Goal: Transaction & Acquisition: Purchase product/service

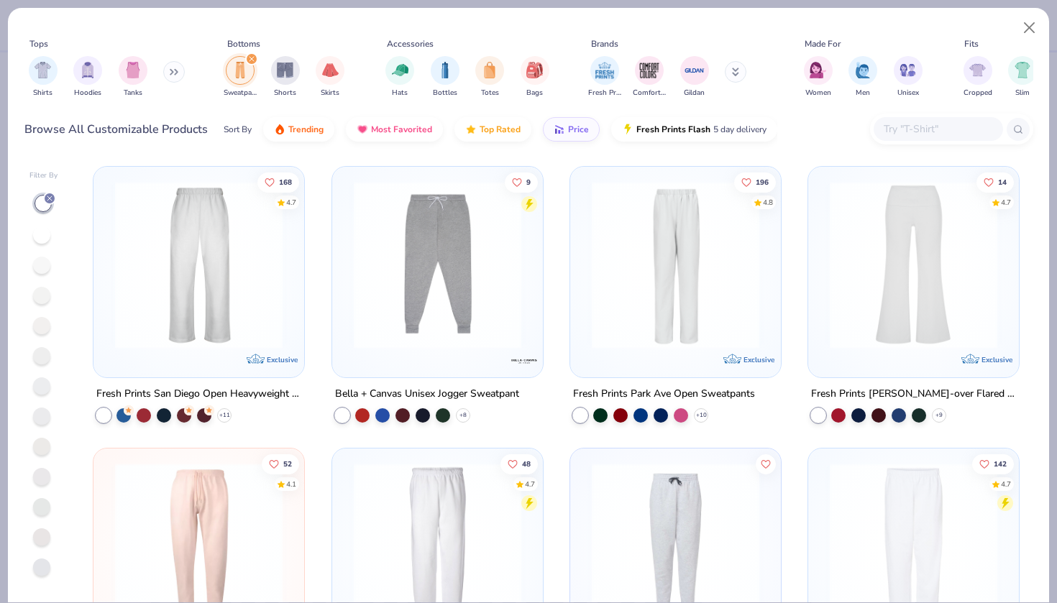
click at [736, 71] on icon at bounding box center [736, 70] width 5 height 2
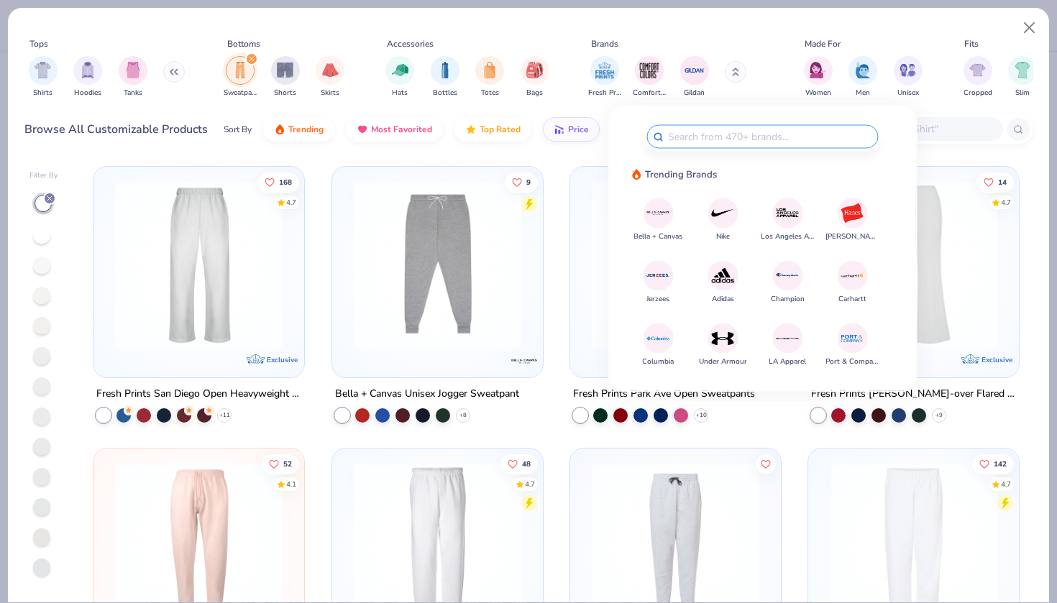
click at [662, 275] on img at bounding box center [658, 275] width 25 height 25
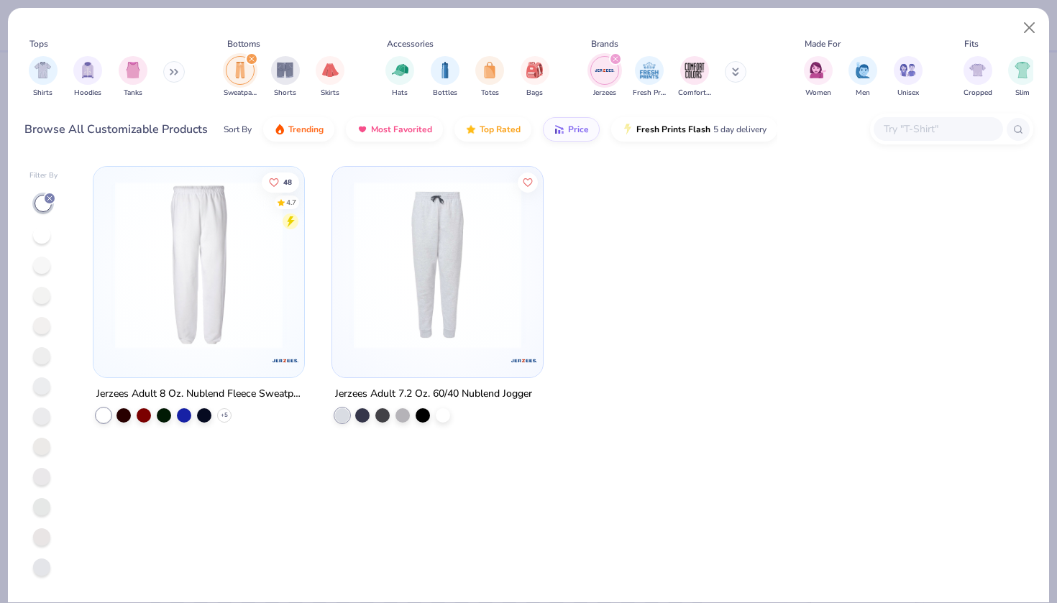
click at [288, 300] on img at bounding box center [199, 265] width 182 height 168
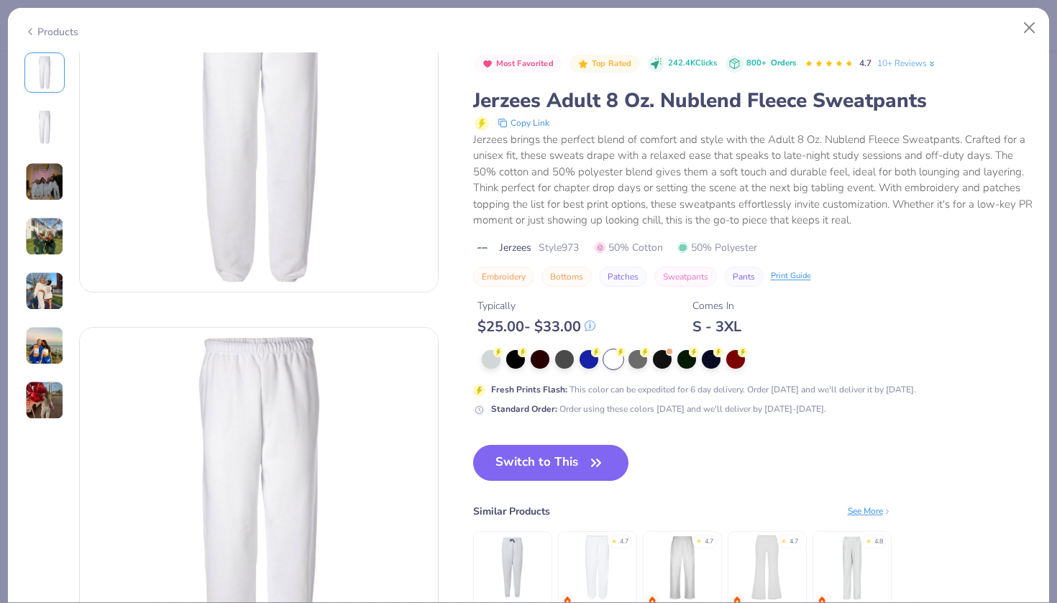
scroll to position [116, 0]
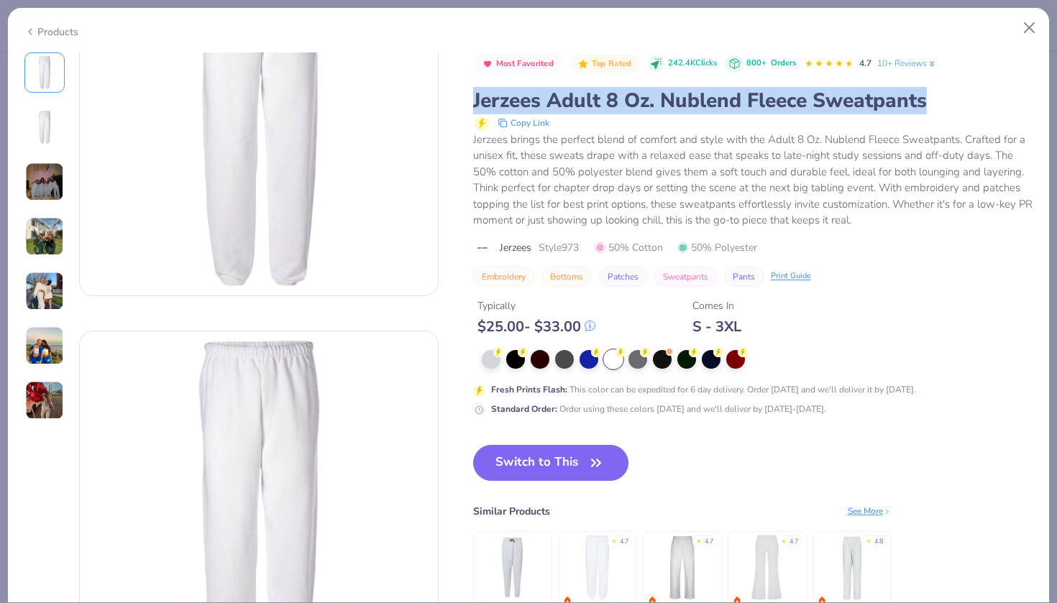
drag, startPoint x: 474, startPoint y: 97, endPoint x: 958, endPoint y: 92, distance: 484.0
click at [964, 95] on div "Jerzees Adult 8 Oz. Nublend Fleece Sweatpants" at bounding box center [753, 100] width 560 height 27
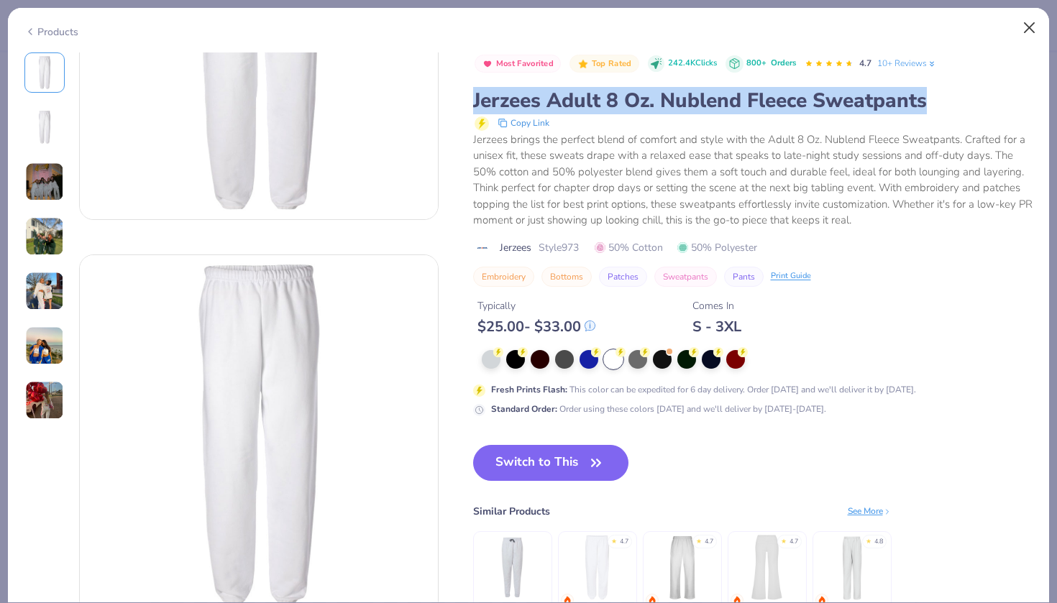
click at [1028, 29] on button "Close" at bounding box center [1029, 27] width 27 height 27
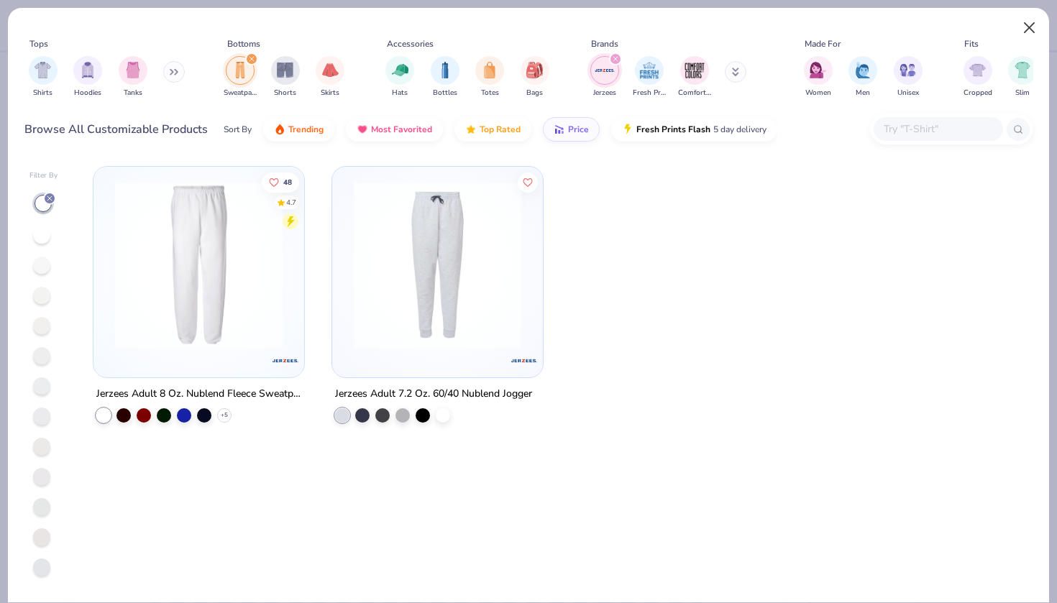
click at [1027, 30] on button "Close" at bounding box center [1029, 27] width 27 height 27
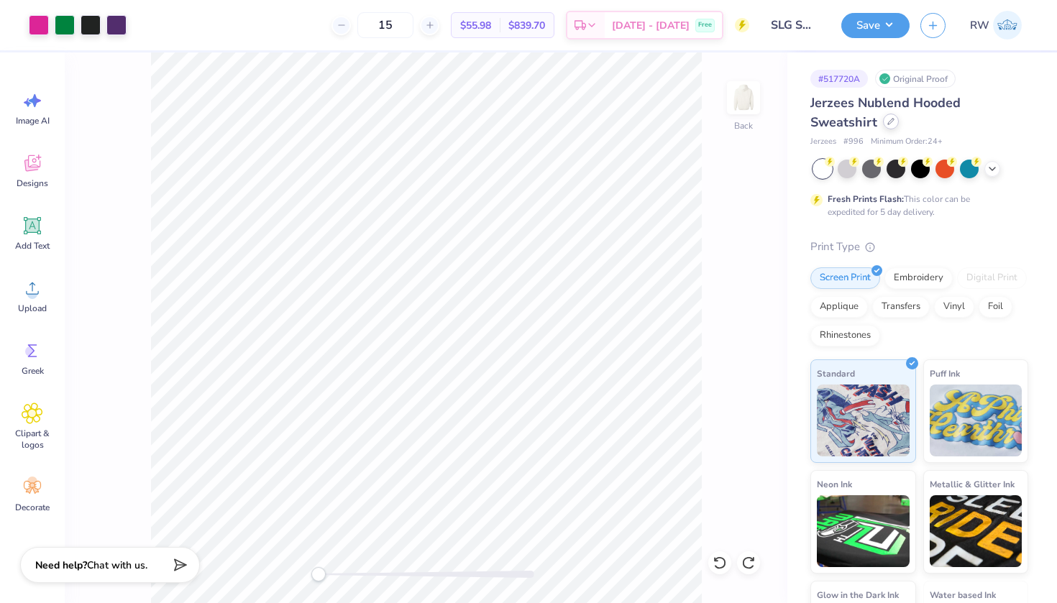
click at [890, 127] on div at bounding box center [891, 122] width 16 height 16
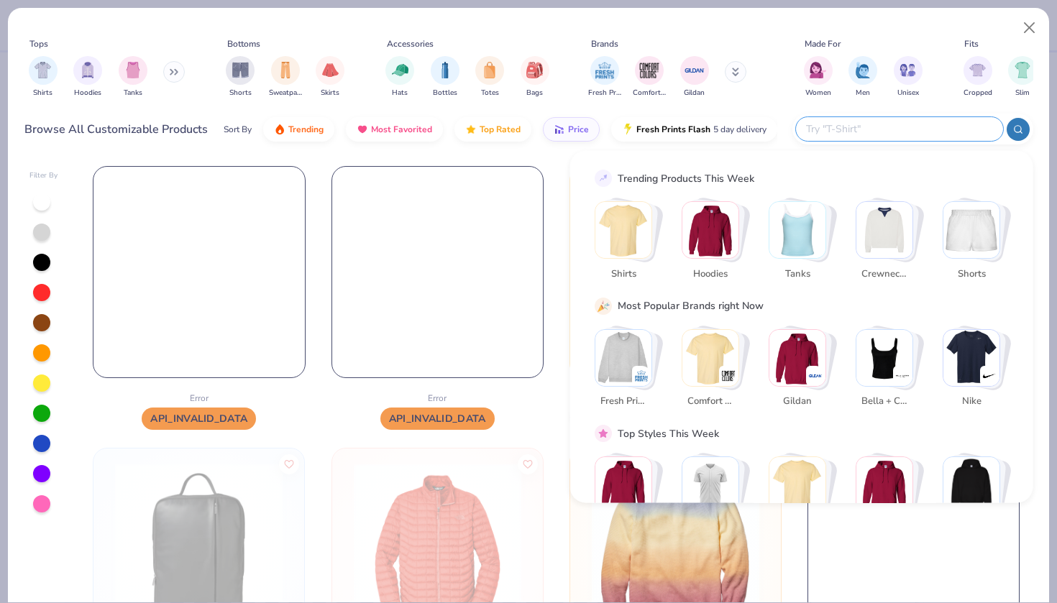
click at [918, 134] on input "text" at bounding box center [899, 129] width 188 height 17
paste input "Jerzees 973"
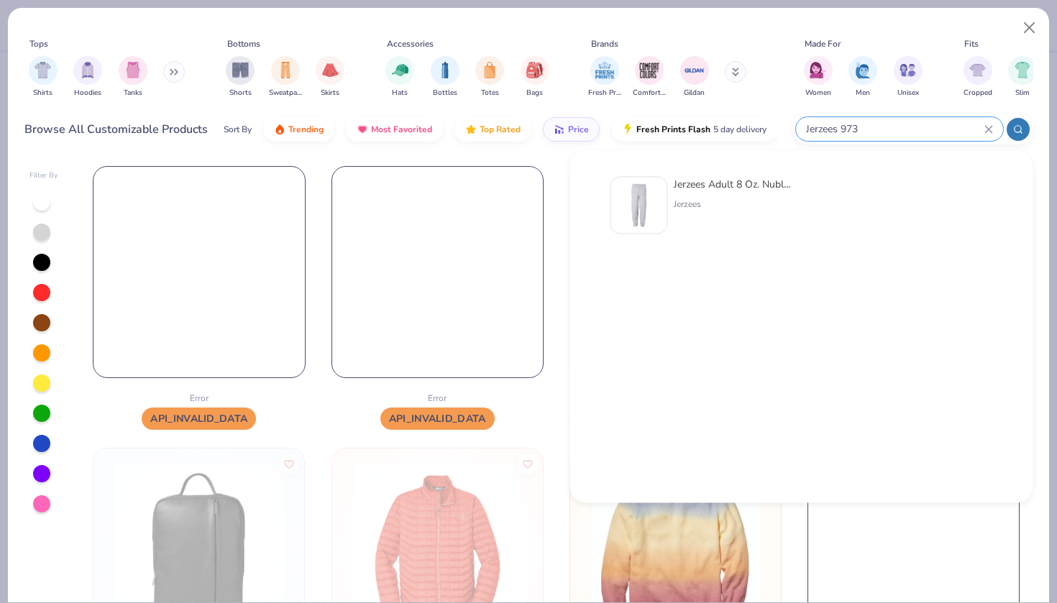
type input "Jerzees 973"
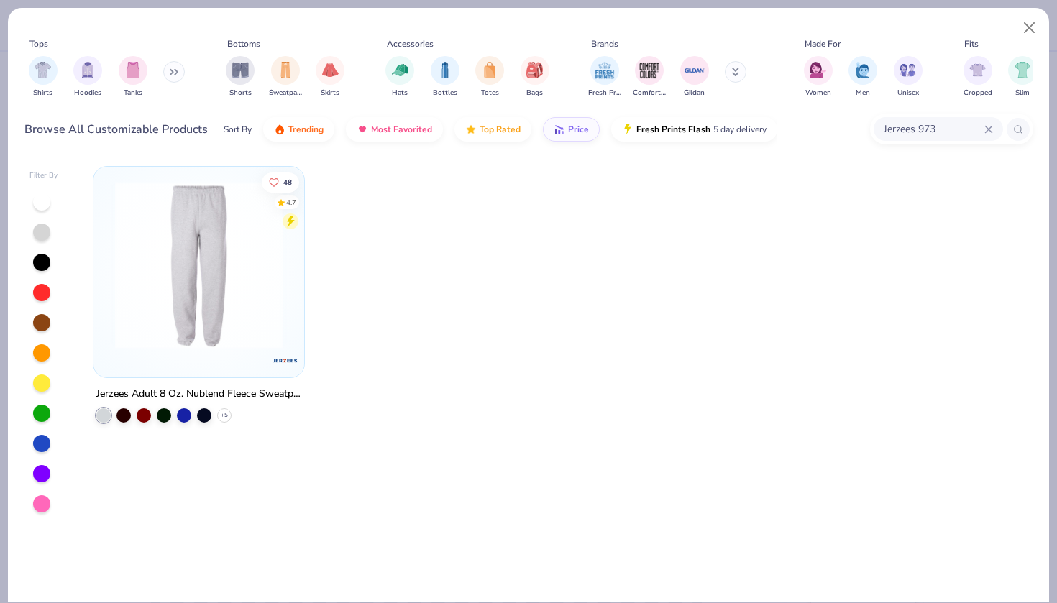
click at [202, 265] on img at bounding box center [199, 265] width 182 height 168
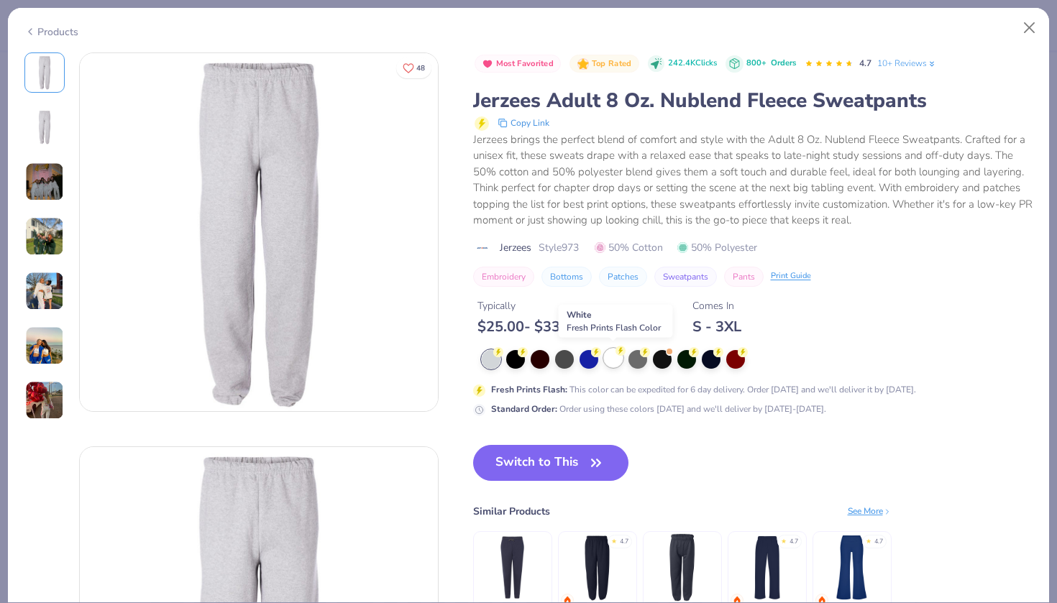
click at [615, 355] on div at bounding box center [613, 358] width 19 height 19
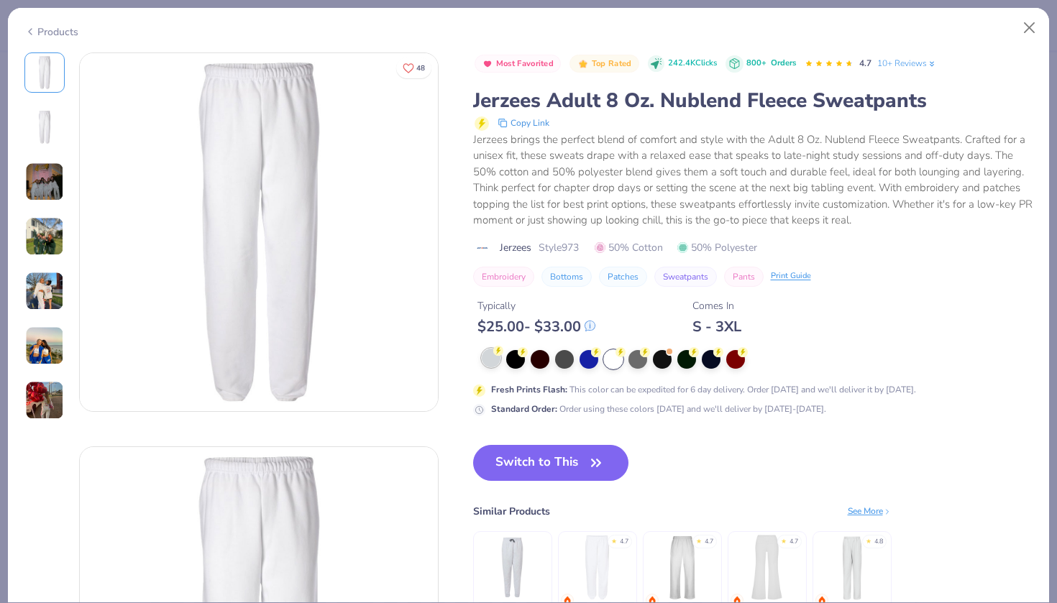
click at [494, 358] on div at bounding box center [491, 358] width 19 height 19
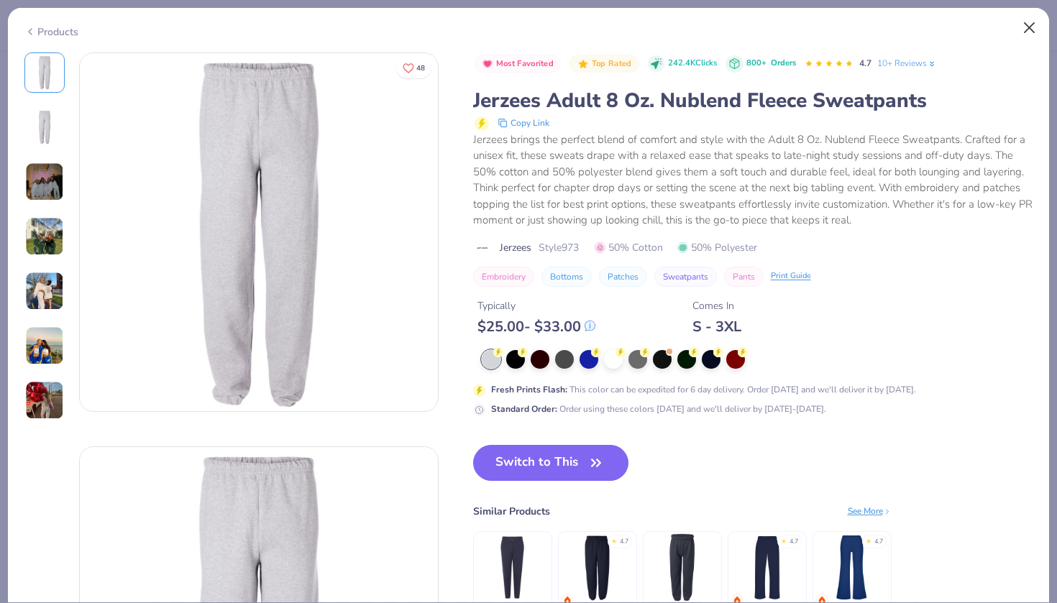
click at [1029, 37] on button "Close" at bounding box center [1029, 27] width 27 height 27
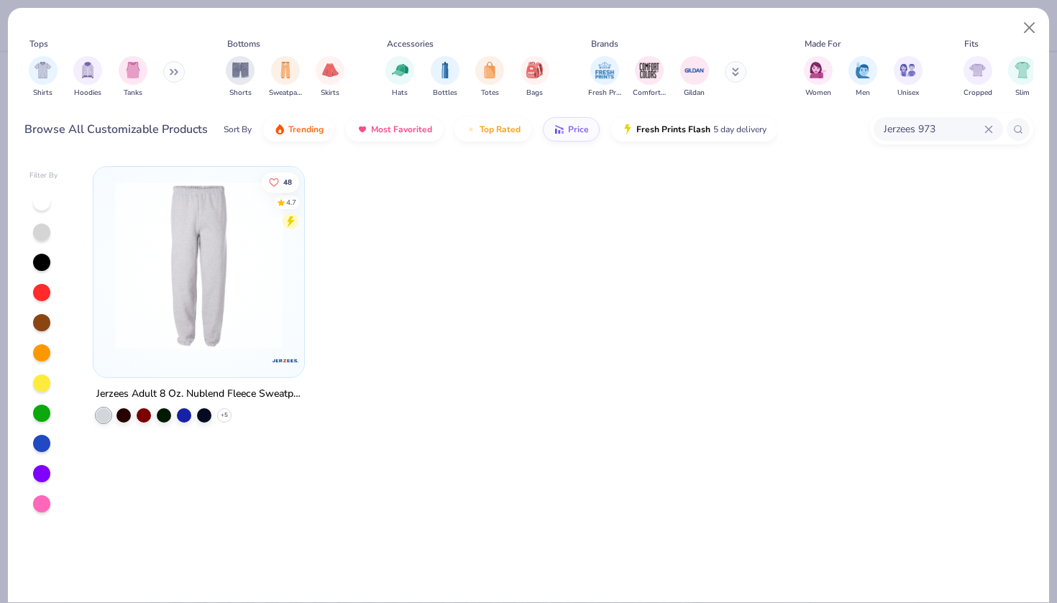
click at [985, 128] on icon at bounding box center [989, 129] width 9 height 9
paste input "JERZEES NuBlend® Crewneck Sweatshirt 562MR"
type input "JERZEES NuBlend® Crewneck Sweatshirt 562MR"
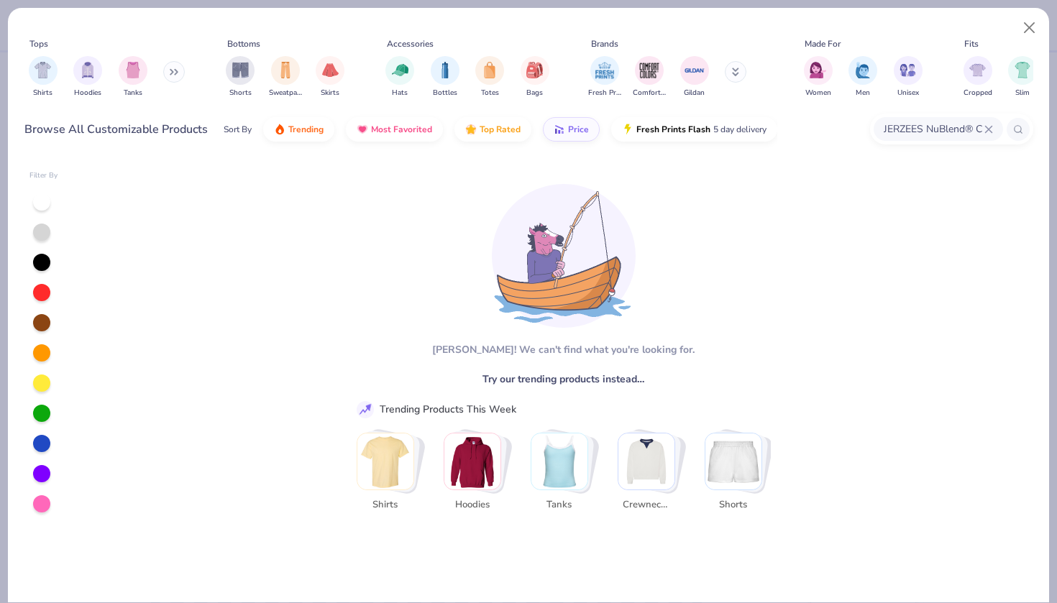
click at [988, 129] on icon at bounding box center [988, 129] width 6 height 6
paste input "562MR"
type input "562MR"
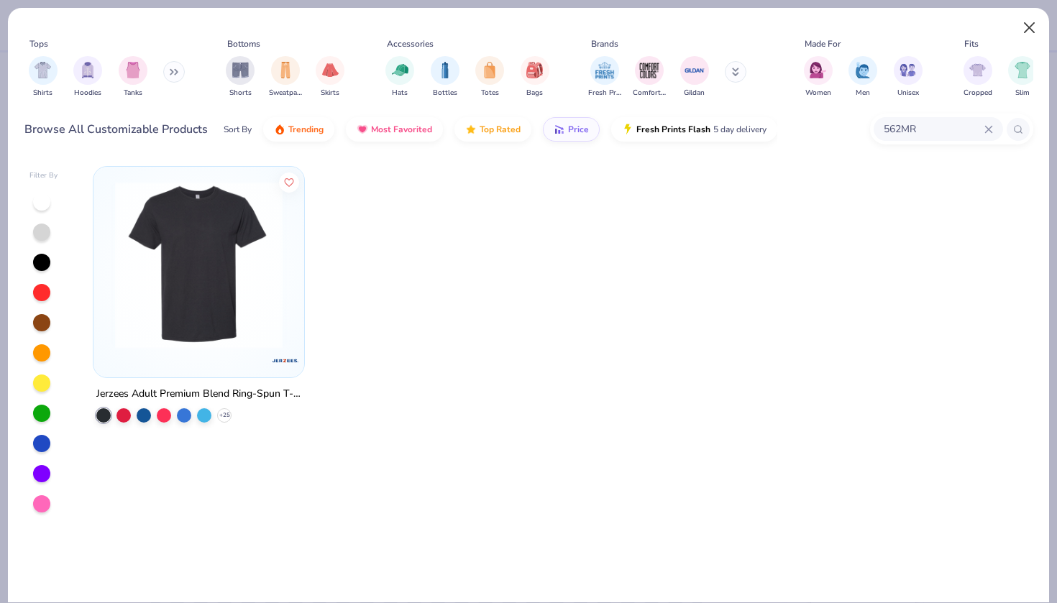
click at [1026, 26] on button "Close" at bounding box center [1029, 27] width 27 height 27
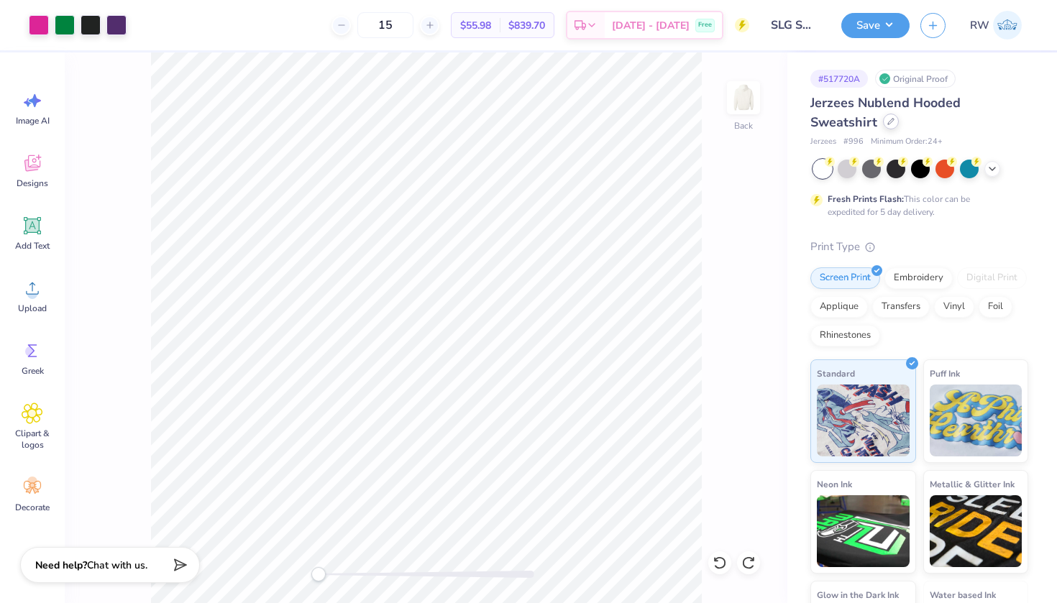
click at [887, 118] on div at bounding box center [891, 122] width 16 height 16
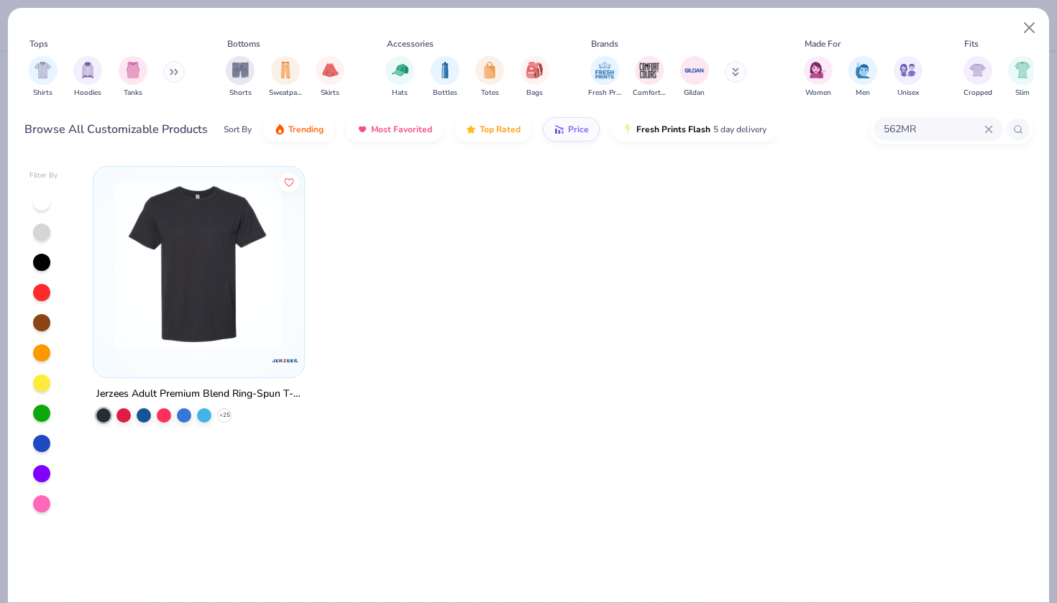
click at [983, 130] on input "562MR" at bounding box center [933, 129] width 102 height 17
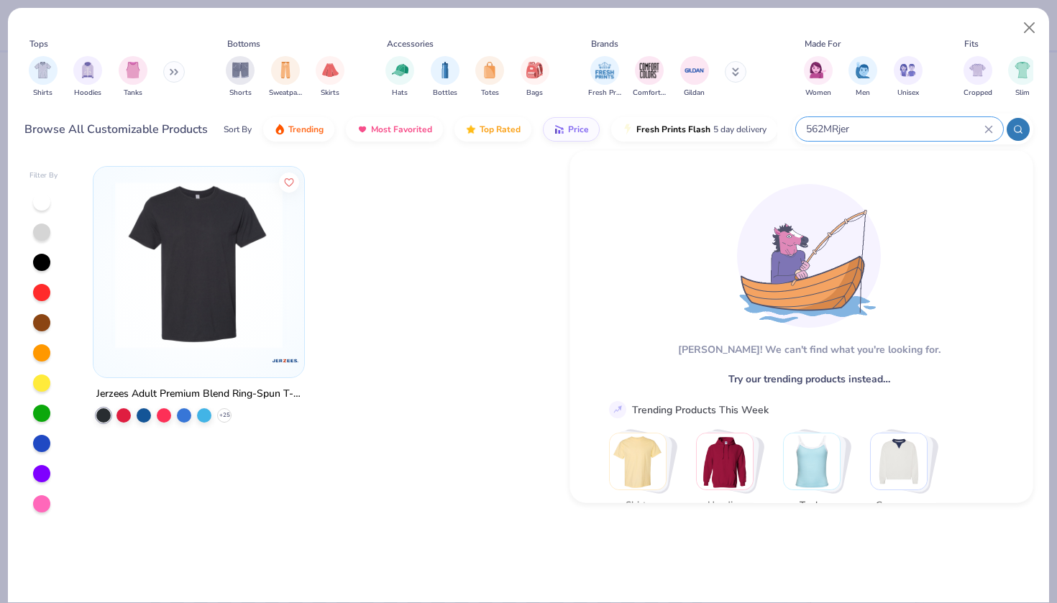
click at [981, 135] on input "562MRjer" at bounding box center [895, 129] width 180 height 17
type input "562MRjerjerz"
click at [992, 129] on icon at bounding box center [989, 129] width 9 height 9
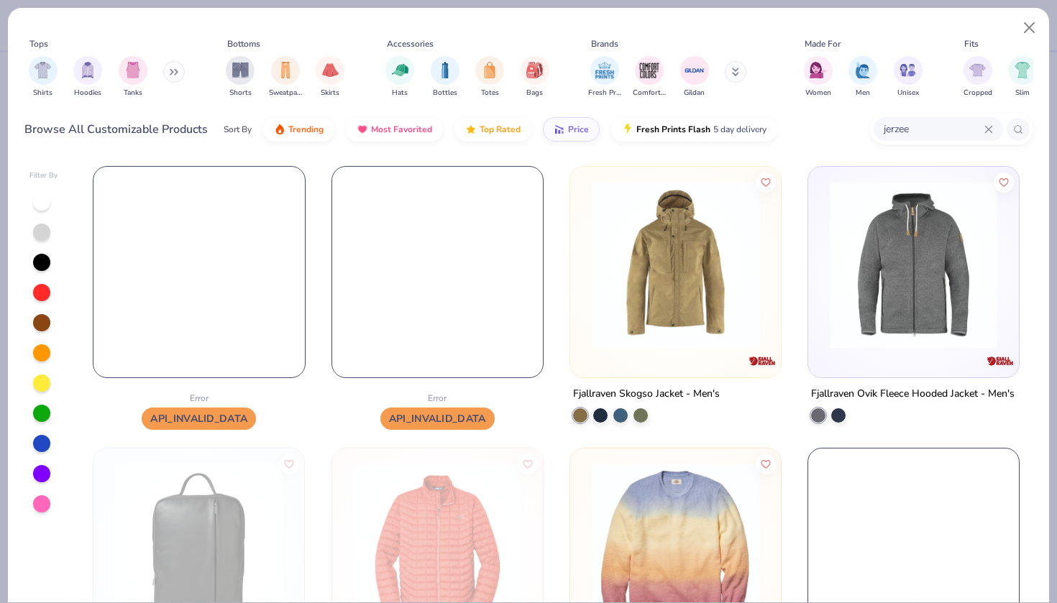
type input "jerzee"
click at [985, 125] on icon at bounding box center [989, 129] width 9 height 9
paste input "Jerzees 995M"
type input "Jerzees 995M"
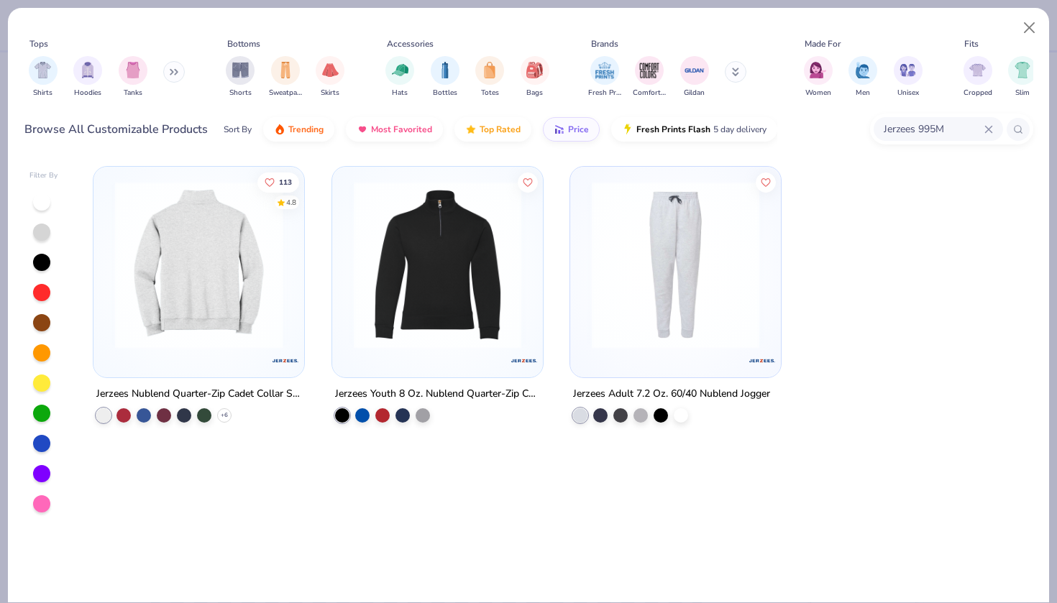
click at [243, 257] on img at bounding box center [199, 265] width 182 height 168
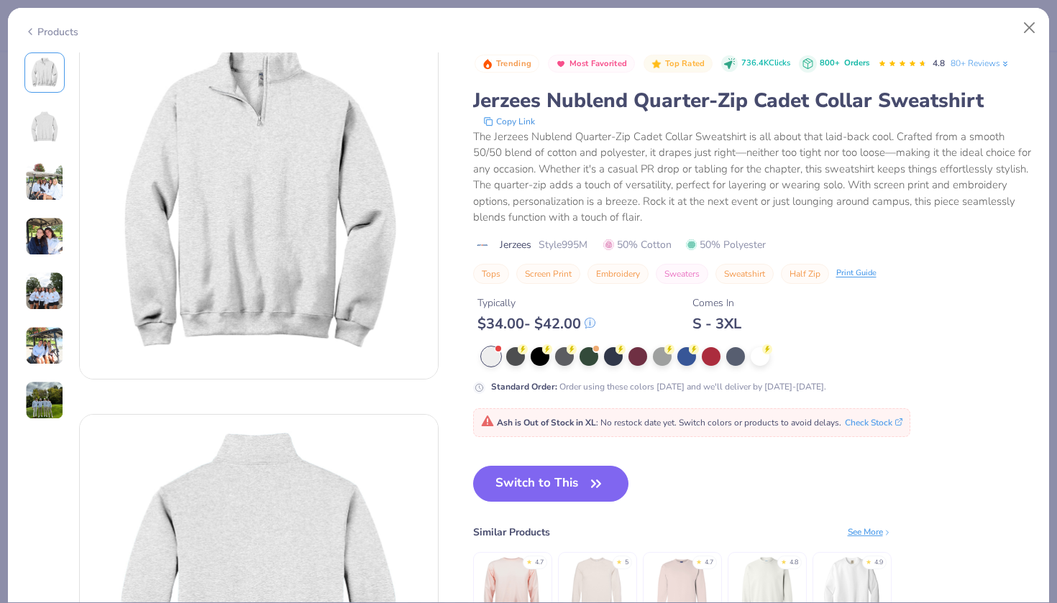
scroll to position [36, 0]
click at [867, 419] on button "Check Stock" at bounding box center [874, 421] width 58 height 13
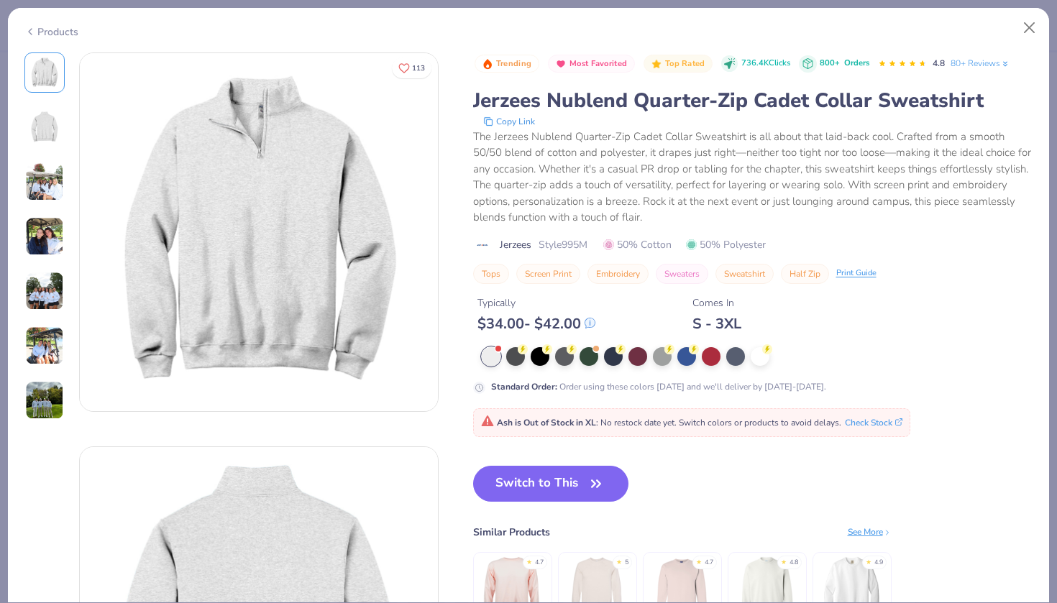
scroll to position [0, 0]
click at [1025, 27] on button "Close" at bounding box center [1029, 27] width 27 height 27
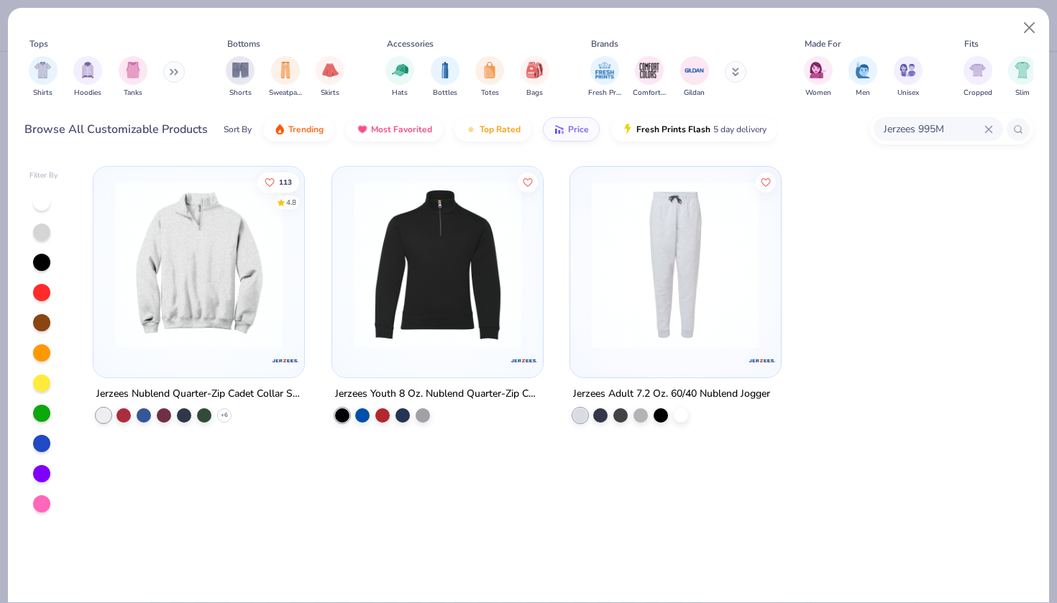
click at [519, 250] on img at bounding box center [438, 265] width 182 height 168
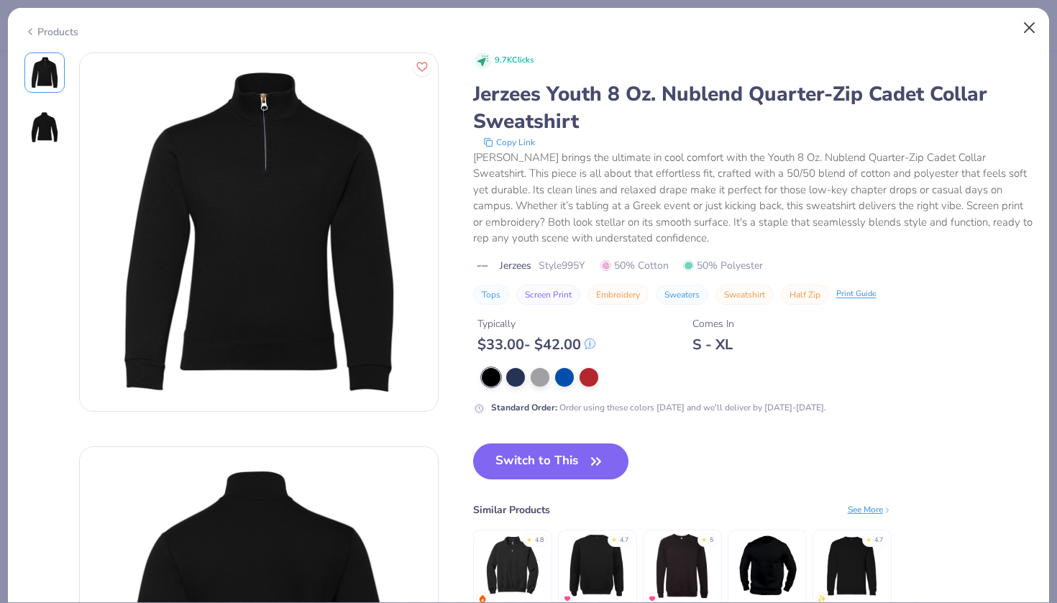
click at [1033, 25] on button "Close" at bounding box center [1029, 27] width 27 height 27
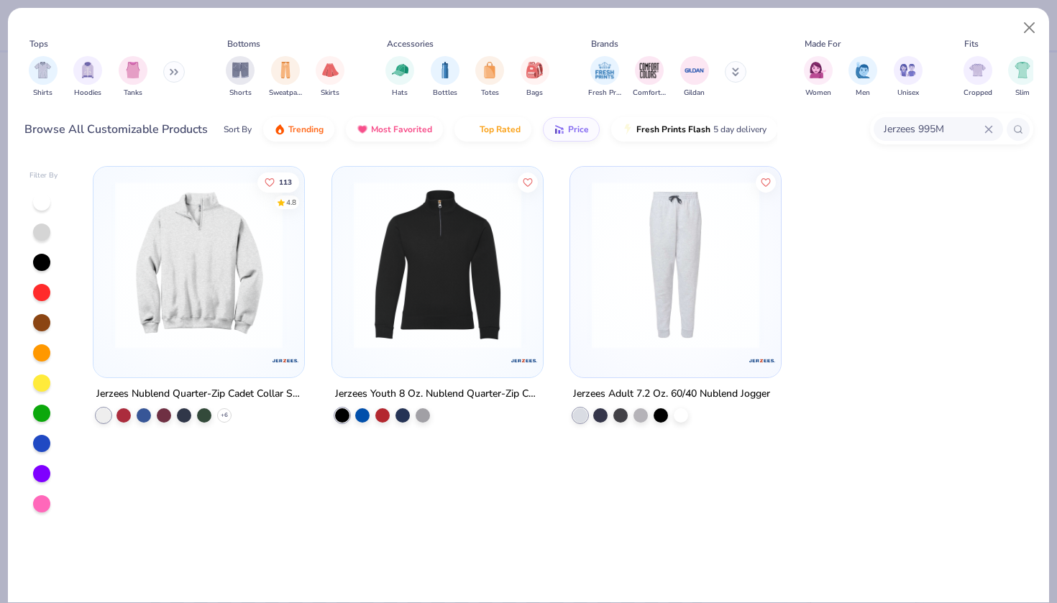
click at [252, 208] on img at bounding box center [199, 265] width 182 height 168
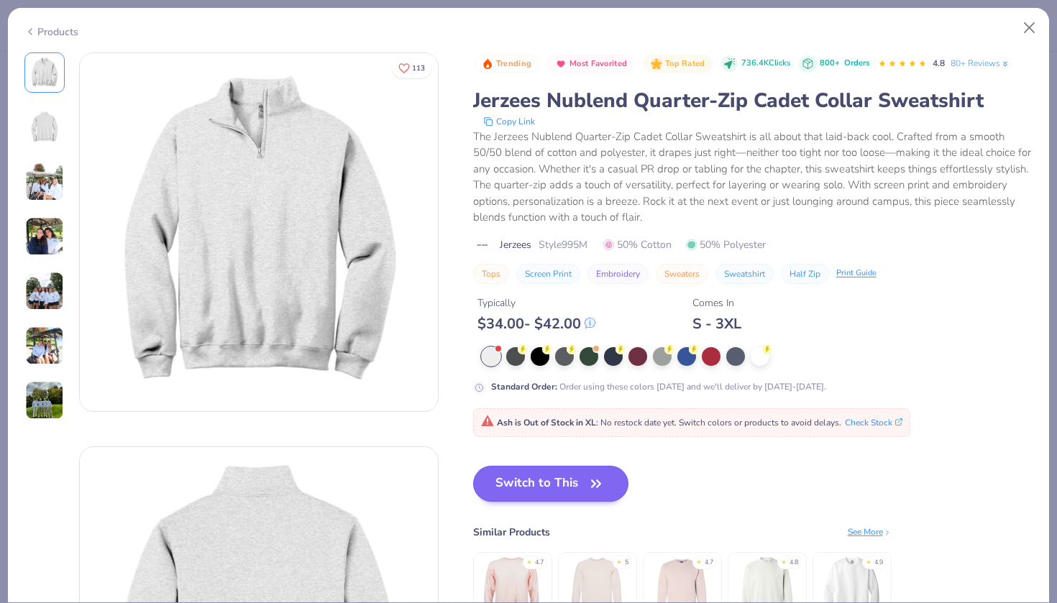
click at [542, 483] on button "Switch to This" at bounding box center [551, 484] width 156 height 36
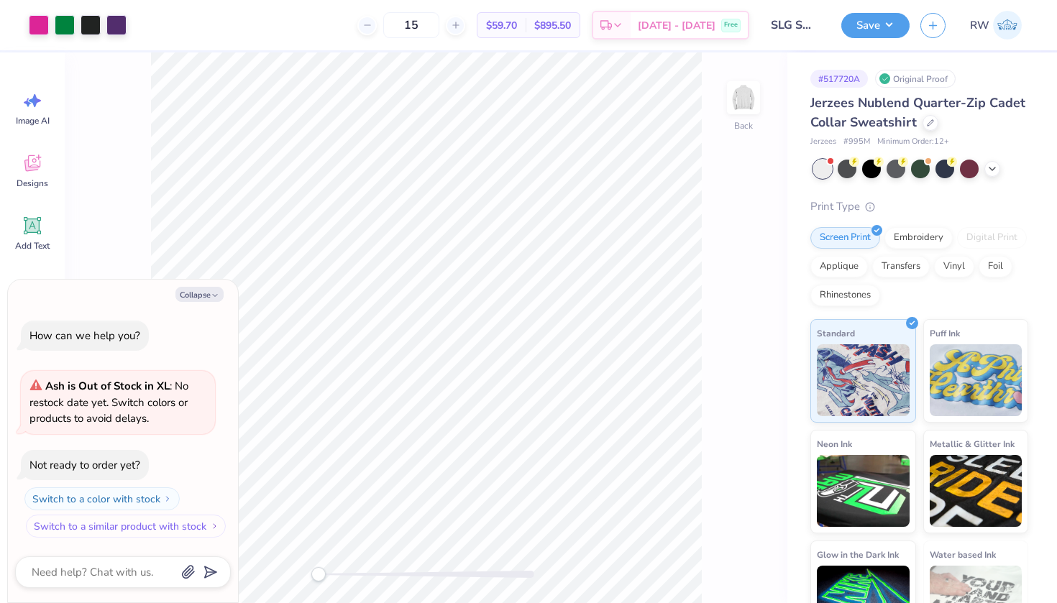
click at [134, 529] on button "Switch to a similar product with stock" at bounding box center [126, 526] width 200 height 23
type textarea "x"
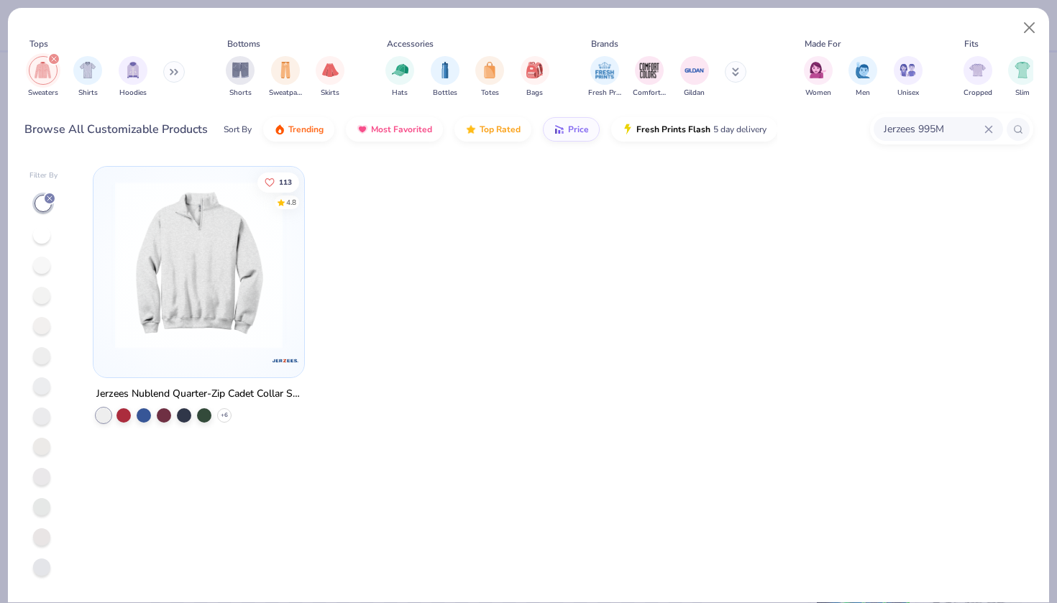
click at [253, 336] on img at bounding box center [199, 265] width 182 height 168
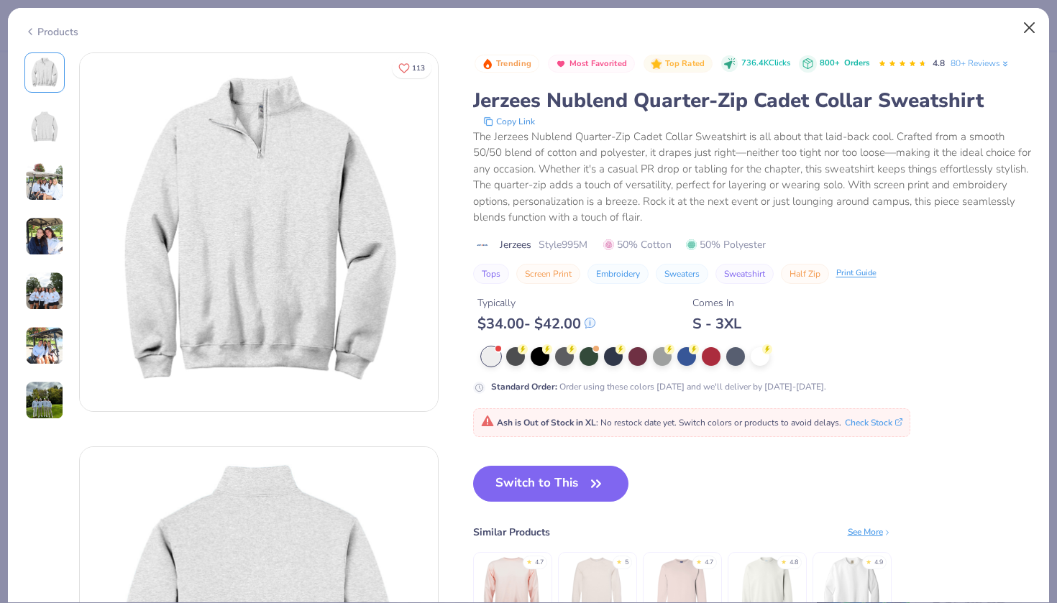
click at [1033, 26] on button "Close" at bounding box center [1029, 27] width 27 height 27
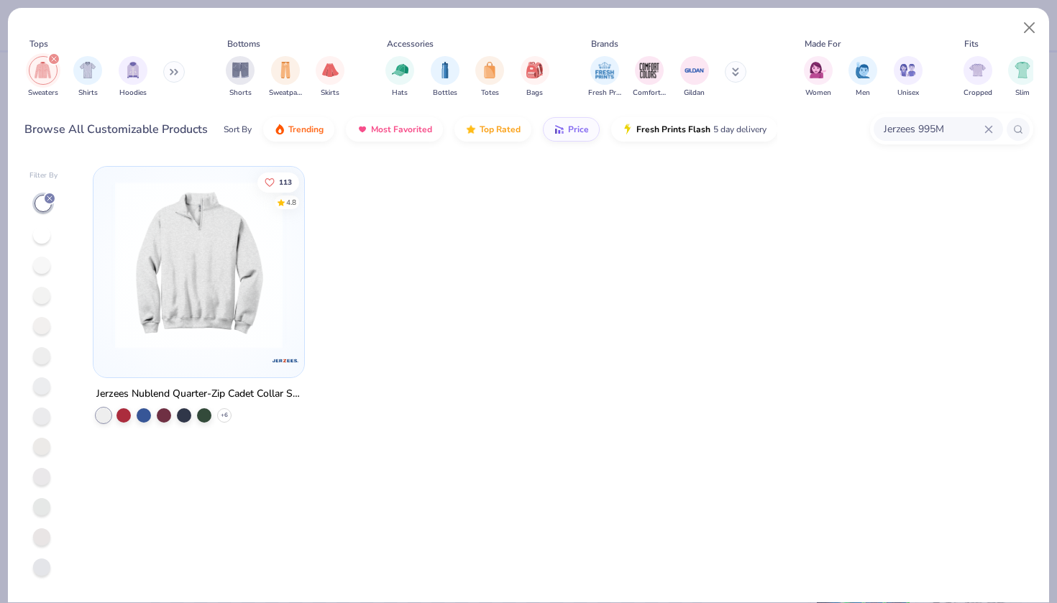
click at [250, 261] on img at bounding box center [199, 265] width 182 height 168
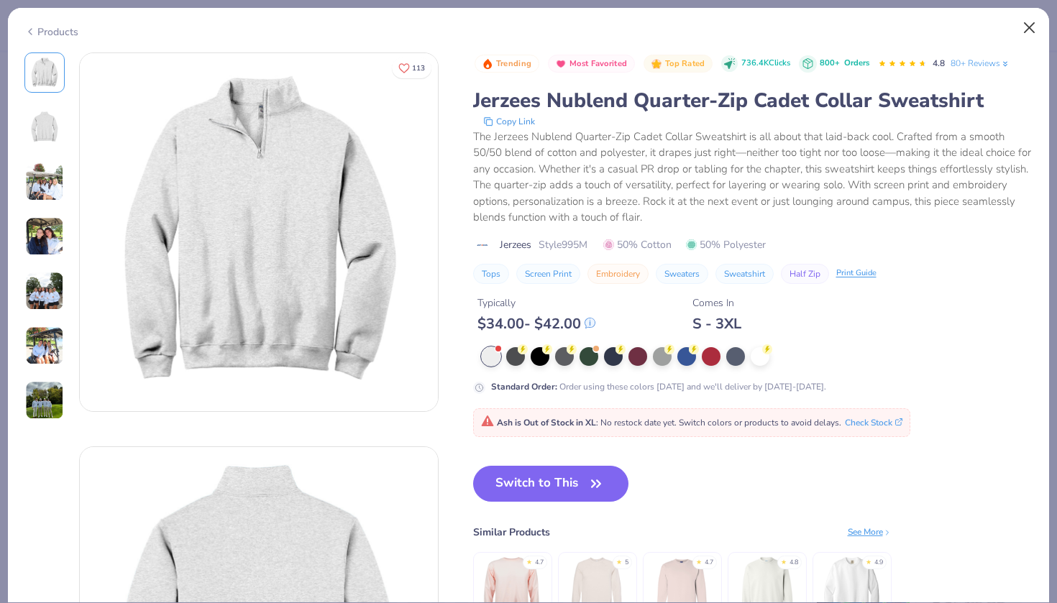
click at [1032, 28] on button "Close" at bounding box center [1029, 27] width 27 height 27
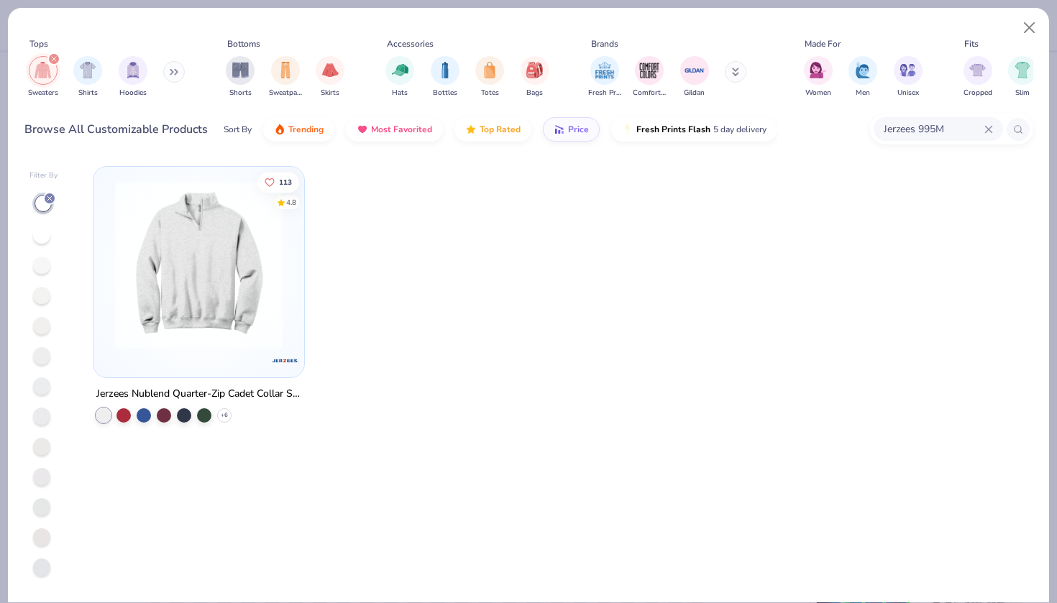
click at [985, 124] on div "Jerzees 995M" at bounding box center [938, 129] width 129 height 24
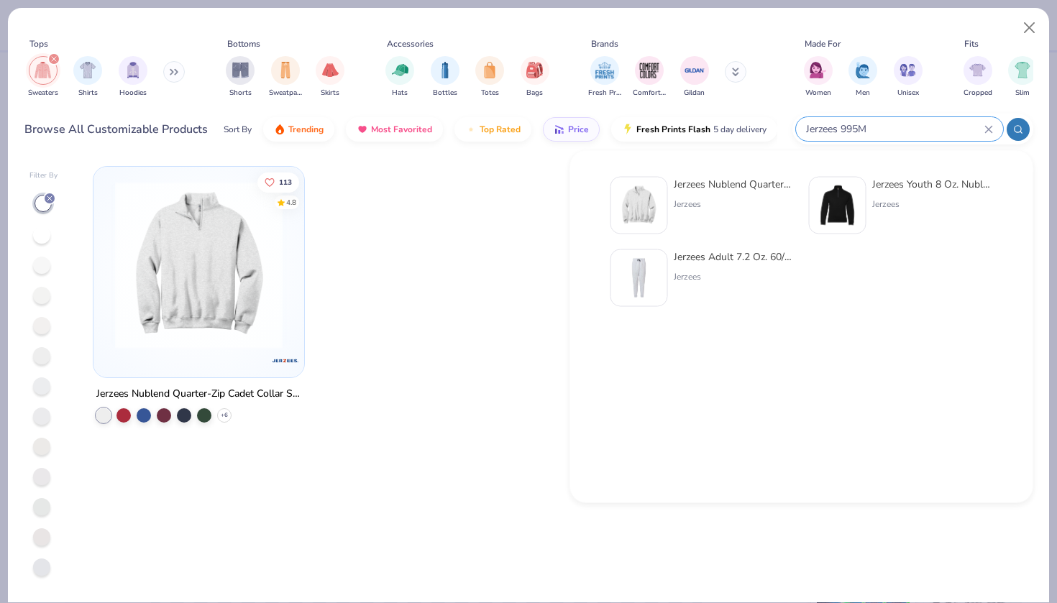
paste input "Gildan G998 Quarter-Zip"
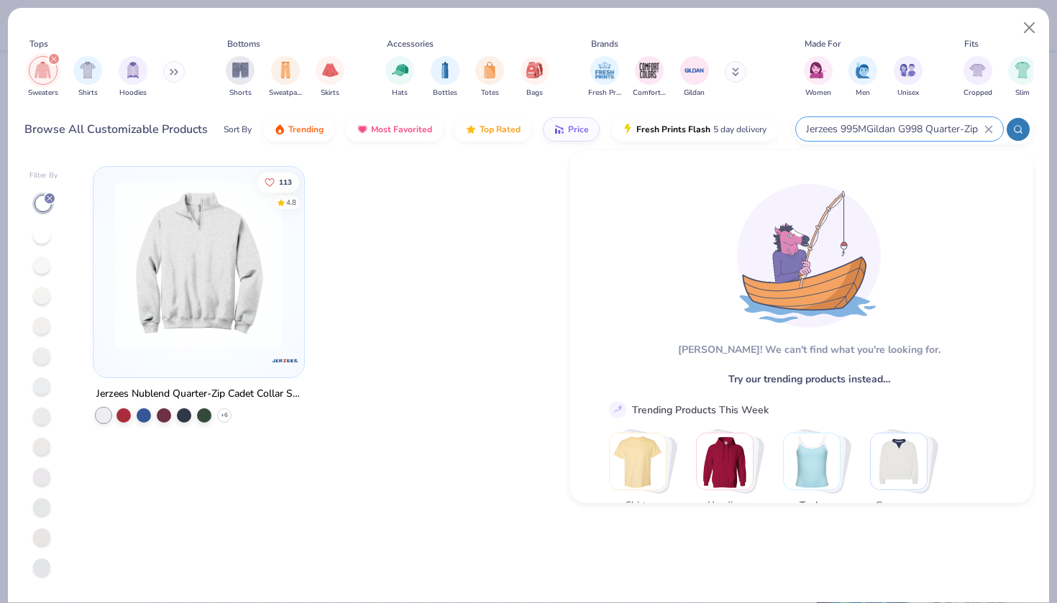
type input "Jerzees 995MGildan G998 Quarter-Zip"
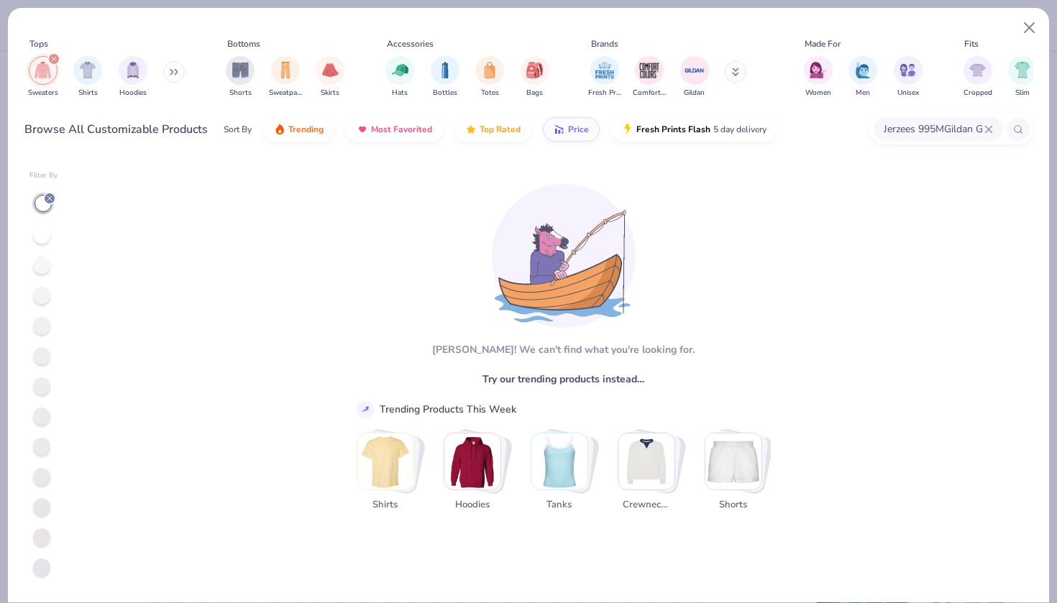
click at [989, 128] on icon at bounding box center [989, 129] width 9 height 9
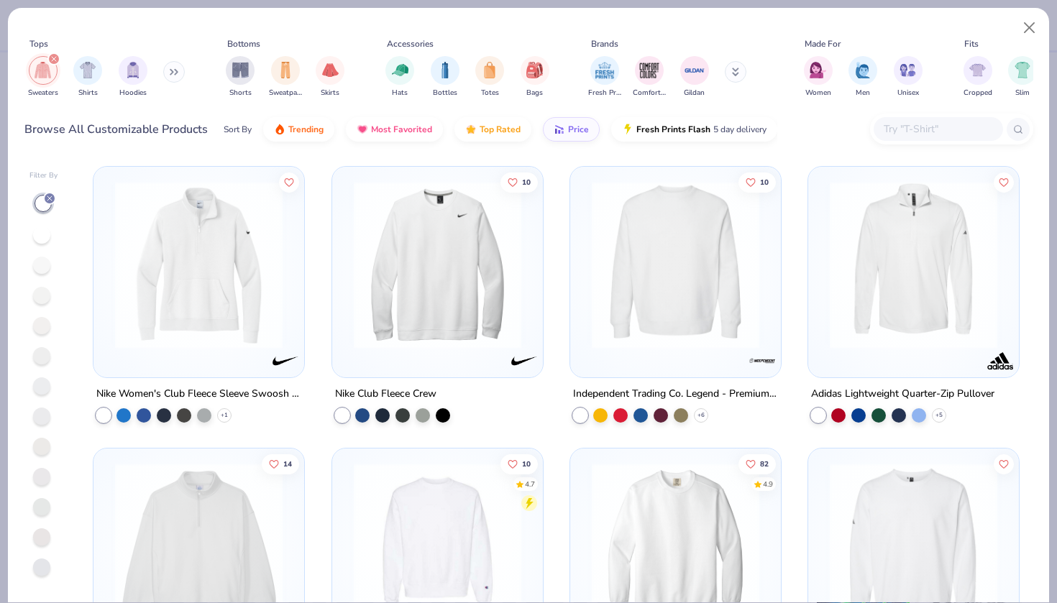
paste input "Gildan G998 Quarter-Zip"
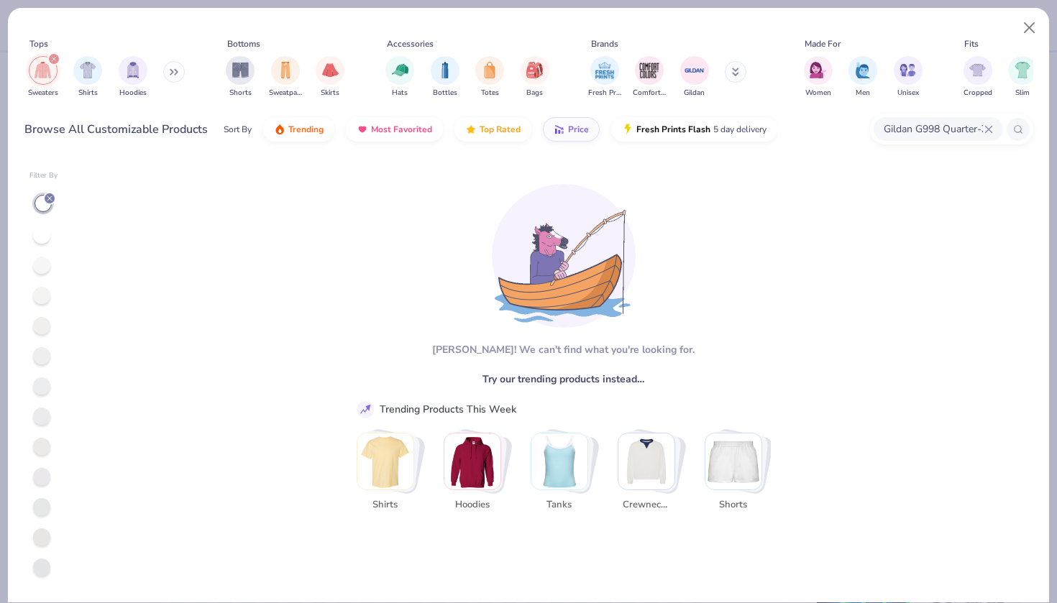
drag, startPoint x: 926, startPoint y: 127, endPoint x: 835, endPoint y: 121, distance: 90.8
click at [835, 121] on div "Browse All Customizable Products Sort By Trending Most Favorited Top Rated Pric…" at bounding box center [528, 129] width 1009 height 40
type input "Quarter-Zip"
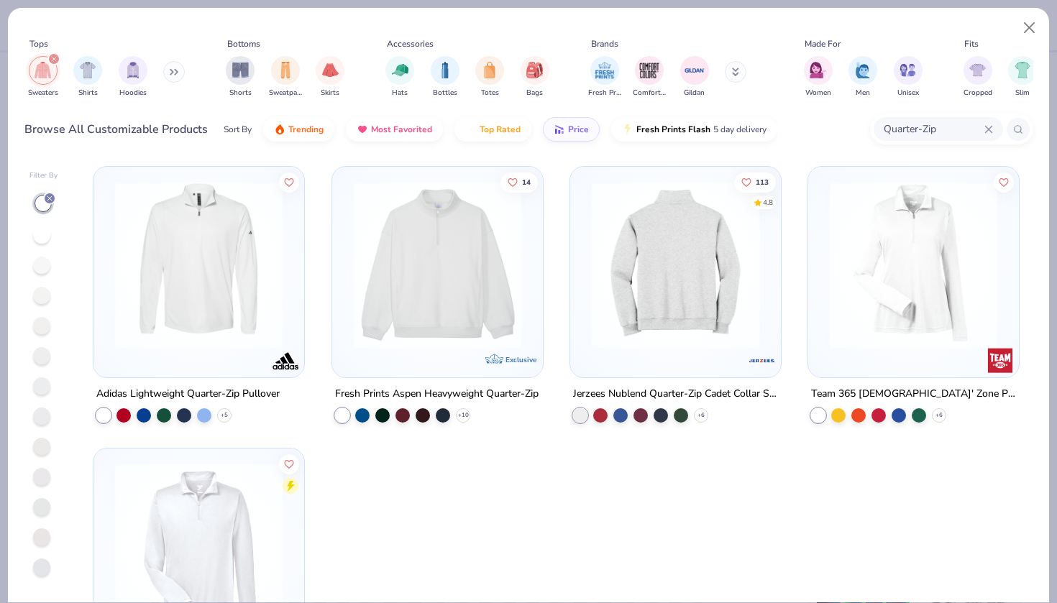
click at [428, 329] on img at bounding box center [438, 265] width 182 height 168
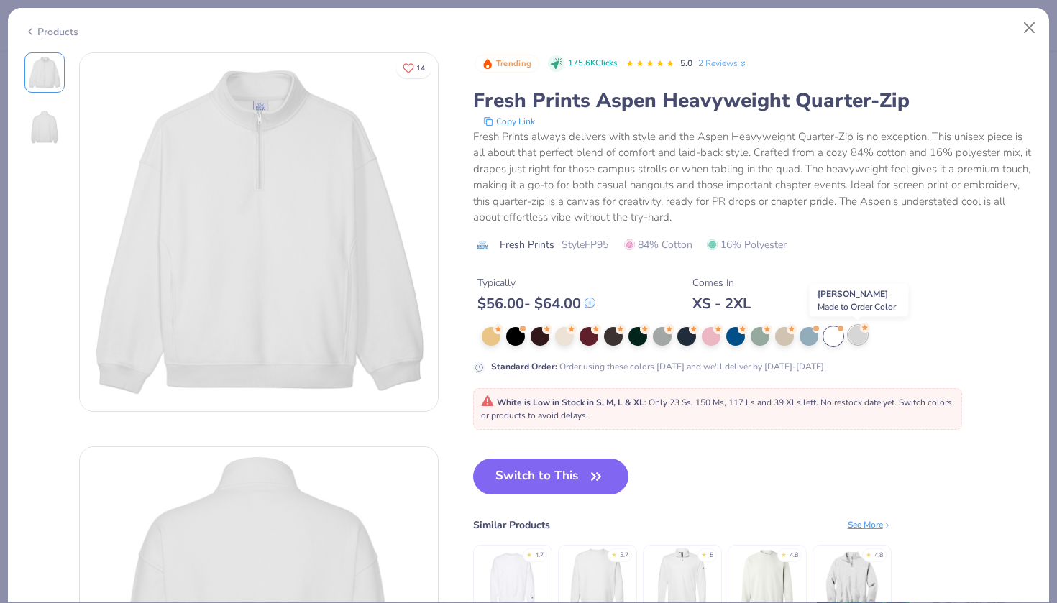
click at [853, 339] on div at bounding box center [858, 335] width 19 height 19
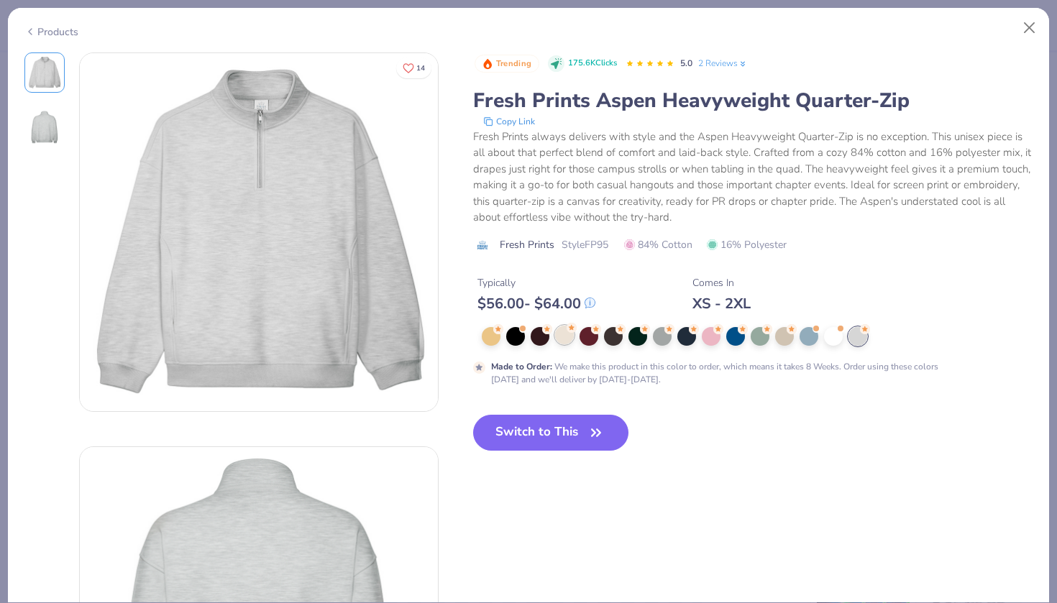
click at [570, 340] on div at bounding box center [564, 335] width 19 height 19
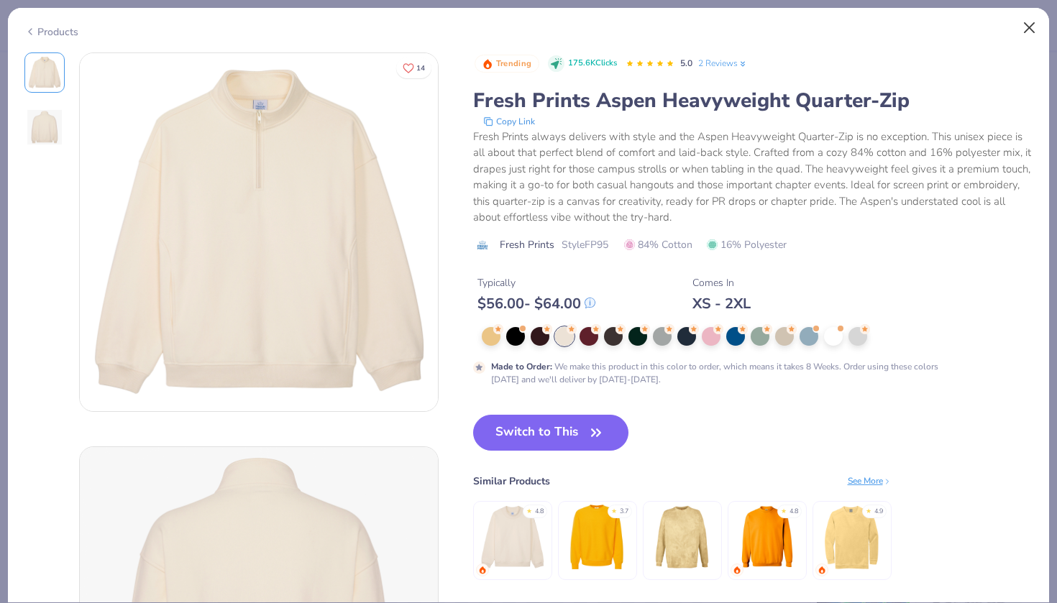
click at [1027, 31] on button "Close" at bounding box center [1029, 27] width 27 height 27
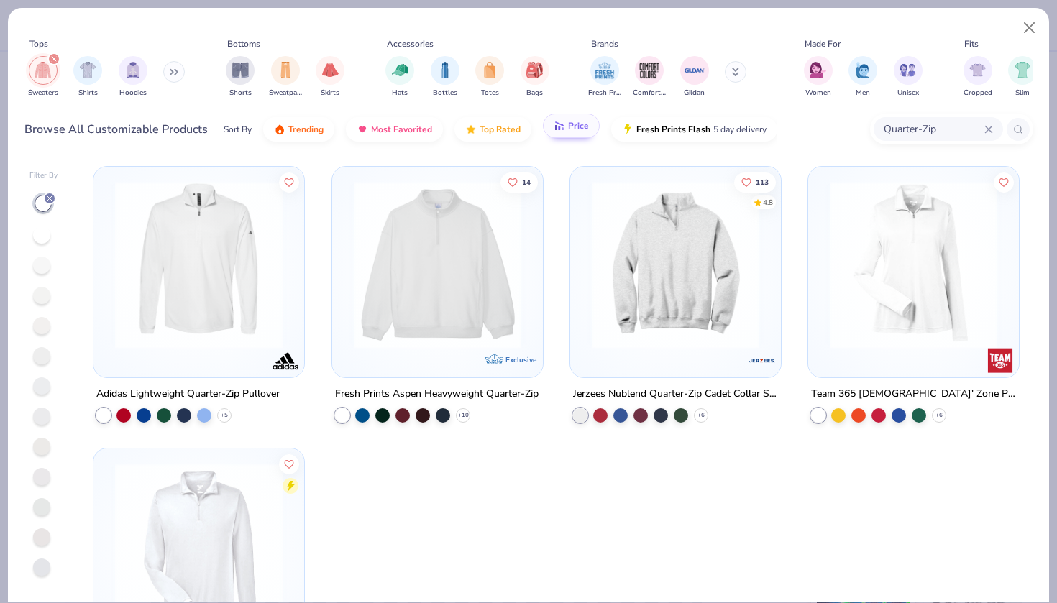
click at [588, 125] on button "Price" at bounding box center [571, 126] width 57 height 24
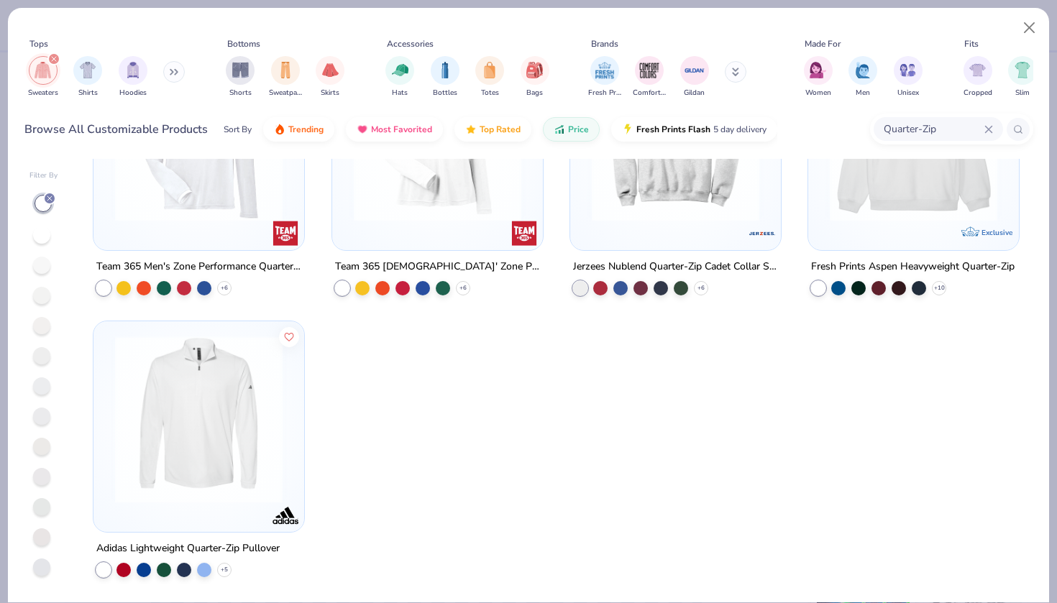
scroll to position [127, 0]
click at [154, 448] on img at bounding box center [199, 420] width 182 height 168
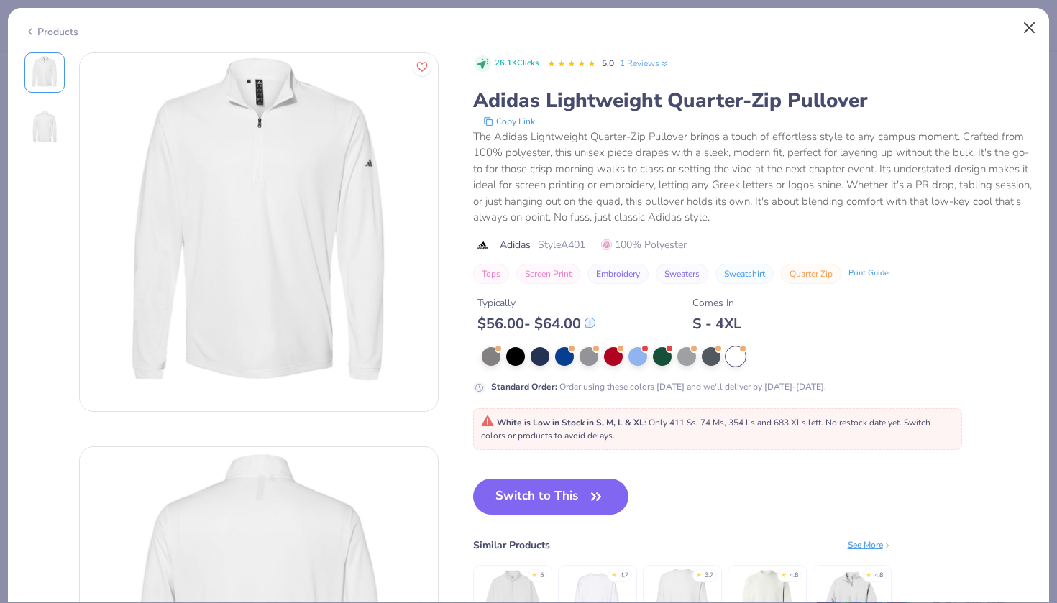
click at [1021, 24] on button "Close" at bounding box center [1029, 27] width 27 height 27
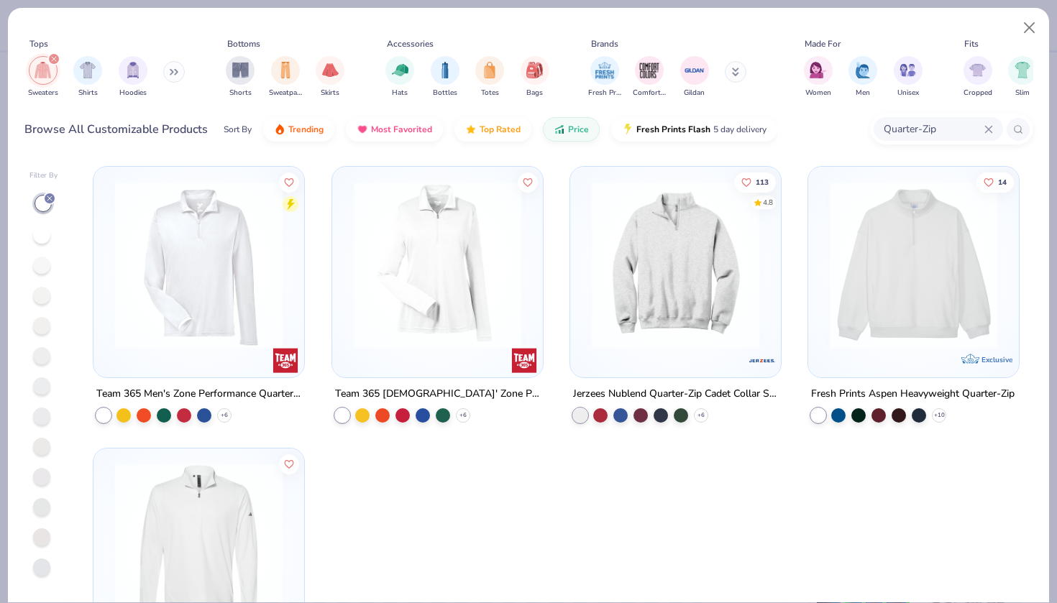
click at [706, 304] on img at bounding box center [676, 265] width 182 height 168
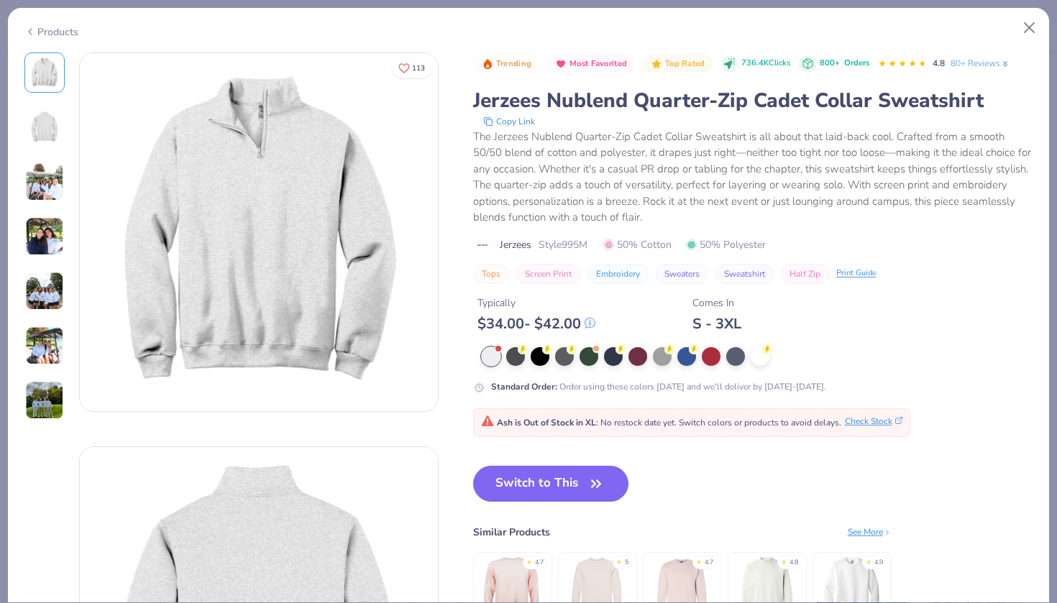
click at [880, 424] on button "Check Stock" at bounding box center [874, 421] width 58 height 13
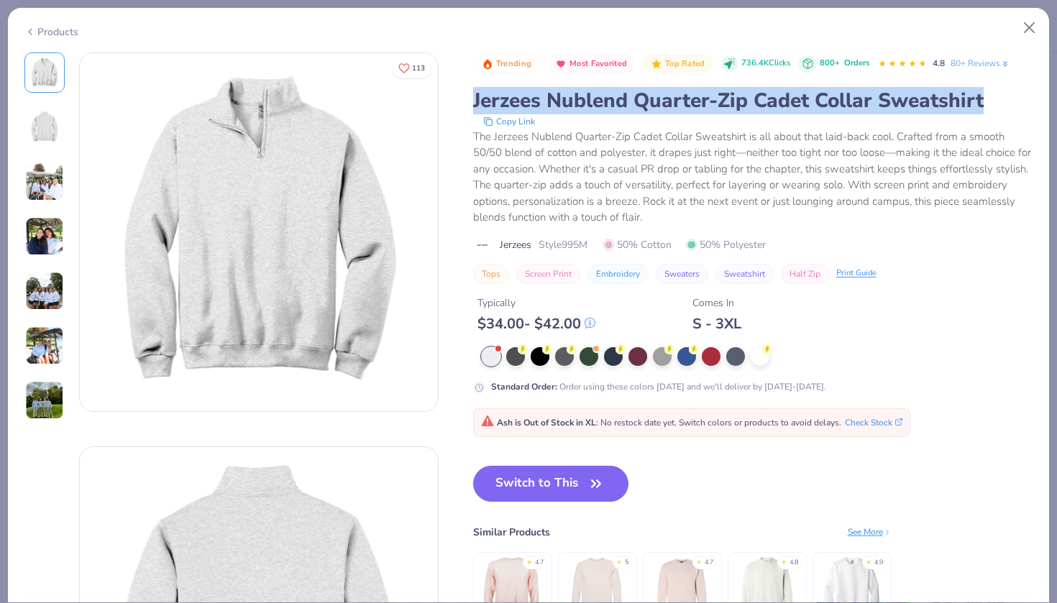
drag, startPoint x: 541, startPoint y: 98, endPoint x: 1026, endPoint y: 109, distance: 484.9
copy div "Jerzees Nublend Quarter-Zip Cadet Collar Sweatshirt"
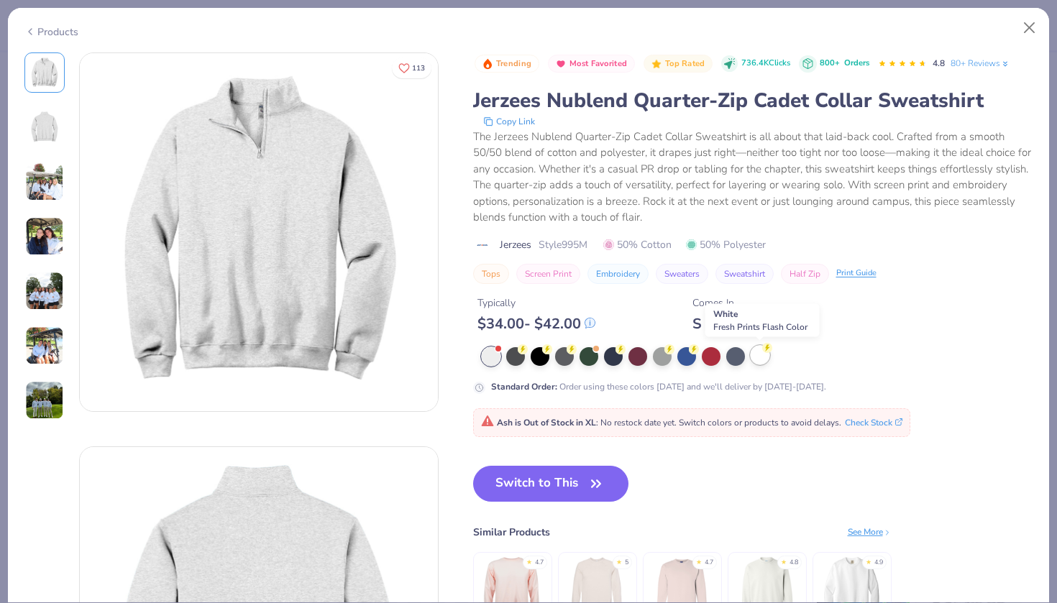
click at [762, 358] on div at bounding box center [760, 355] width 19 height 19
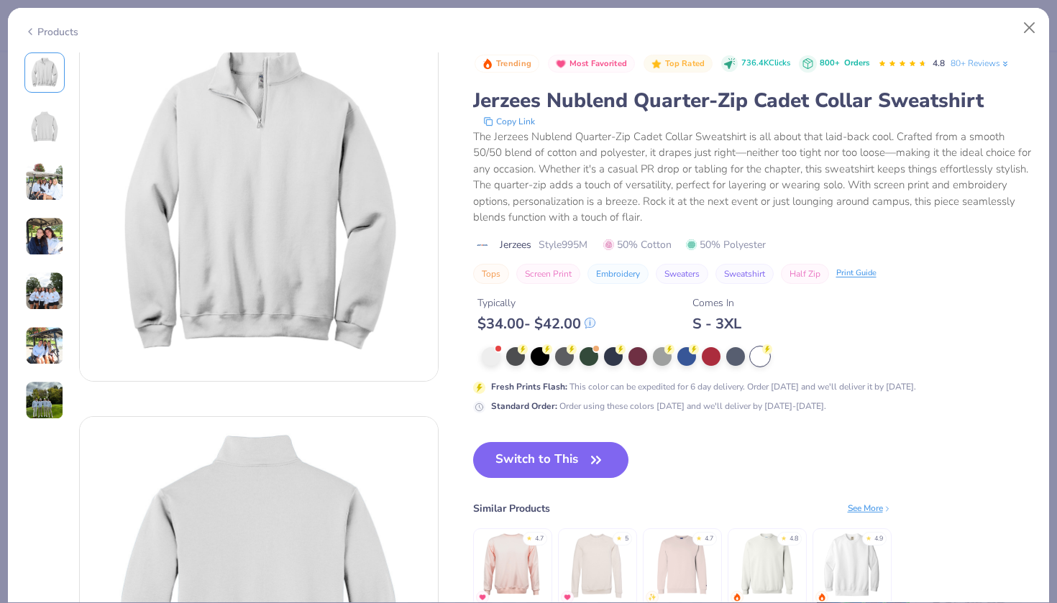
scroll to position [30, 0]
click at [740, 355] on div at bounding box center [735, 355] width 19 height 19
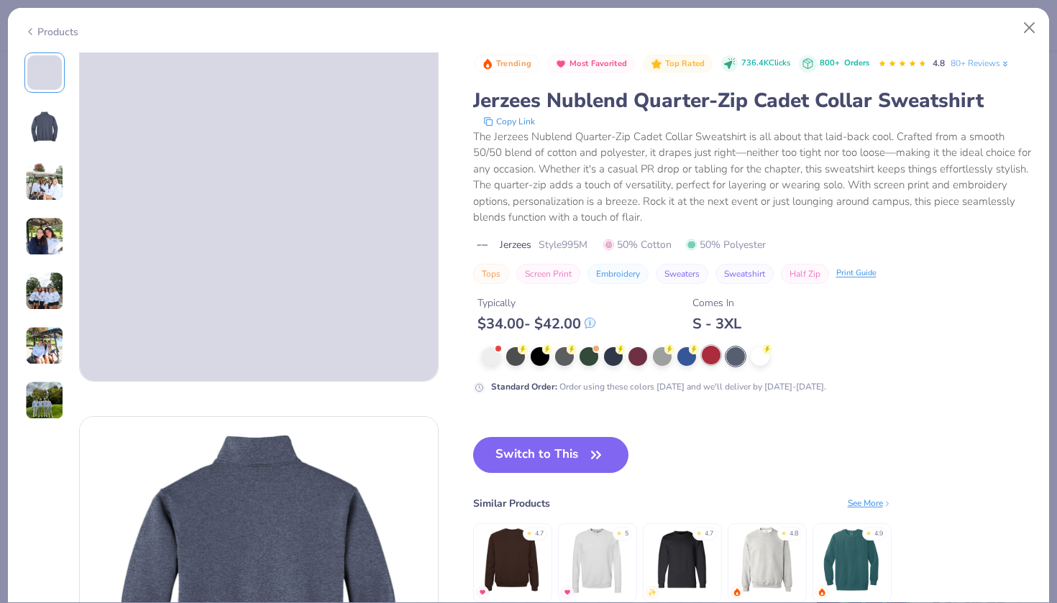
click at [714, 353] on div at bounding box center [711, 355] width 19 height 19
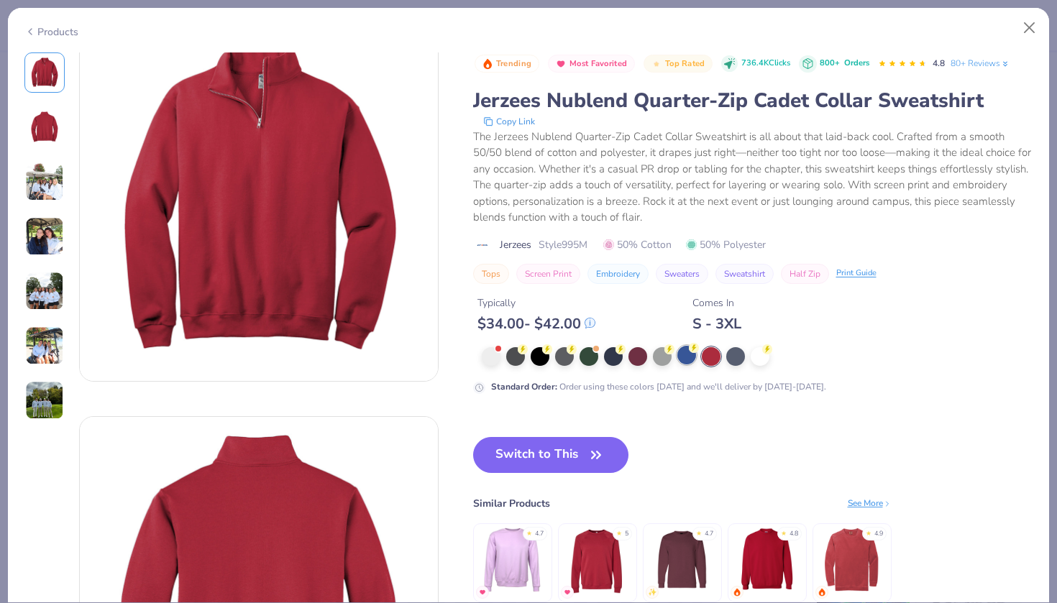
click at [694, 352] on circle at bounding box center [694, 348] width 10 height 10
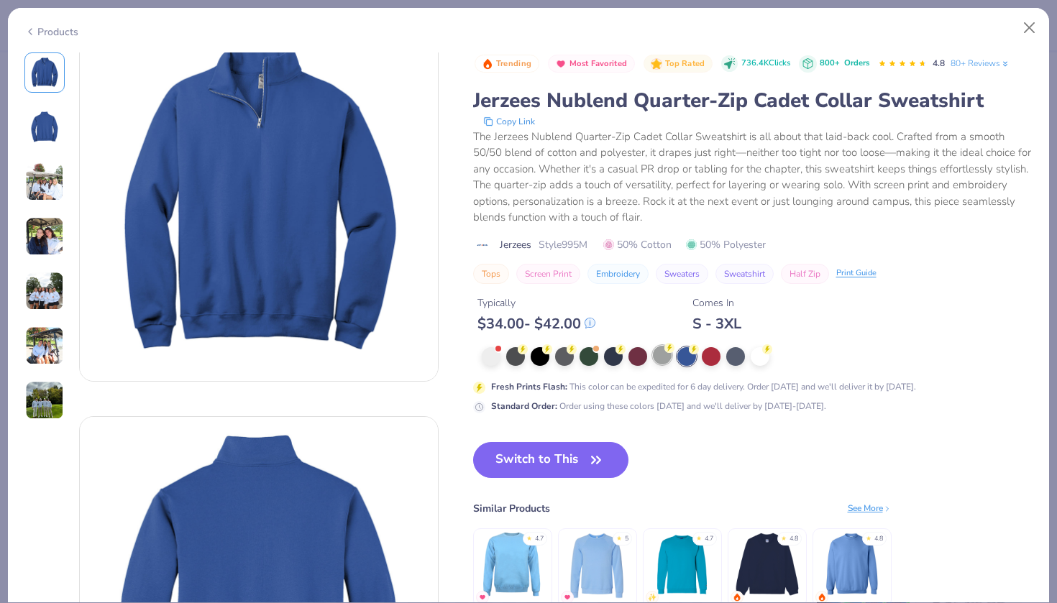
click at [658, 352] on div at bounding box center [662, 355] width 19 height 19
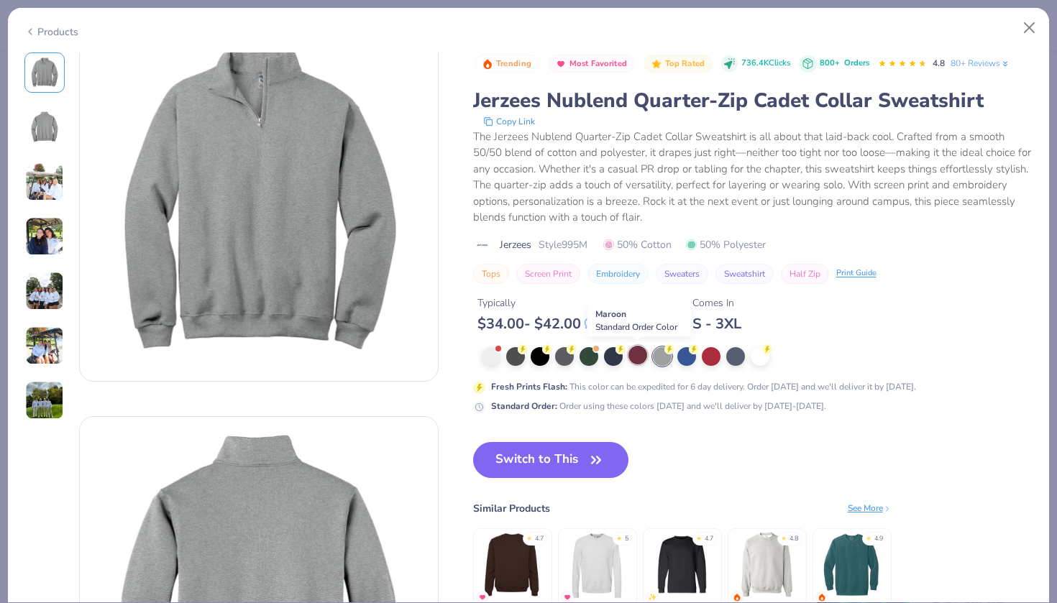
click at [634, 353] on div at bounding box center [638, 355] width 19 height 19
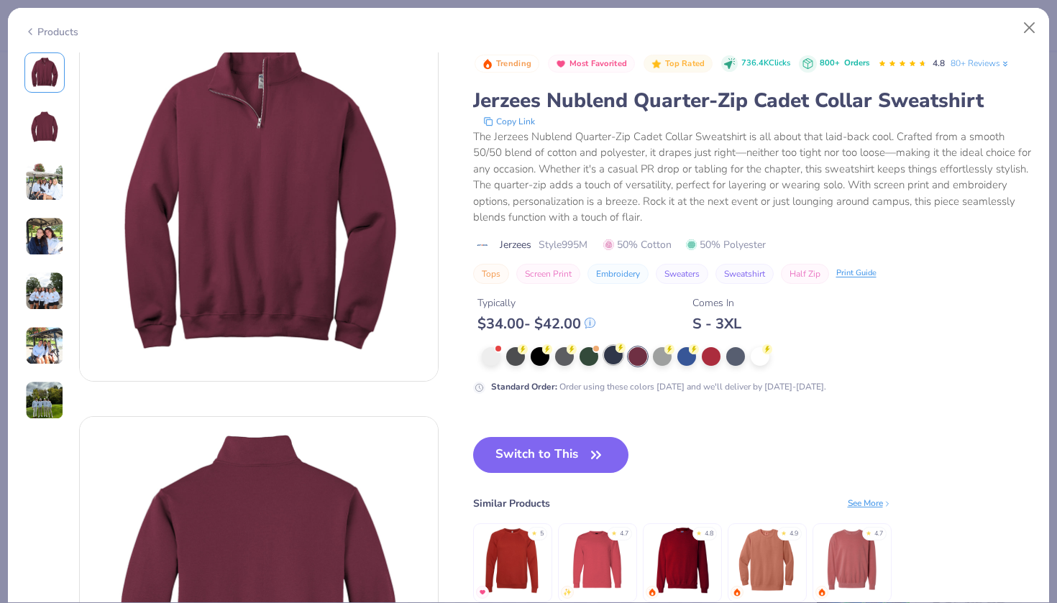
click at [610, 353] on div at bounding box center [613, 355] width 19 height 19
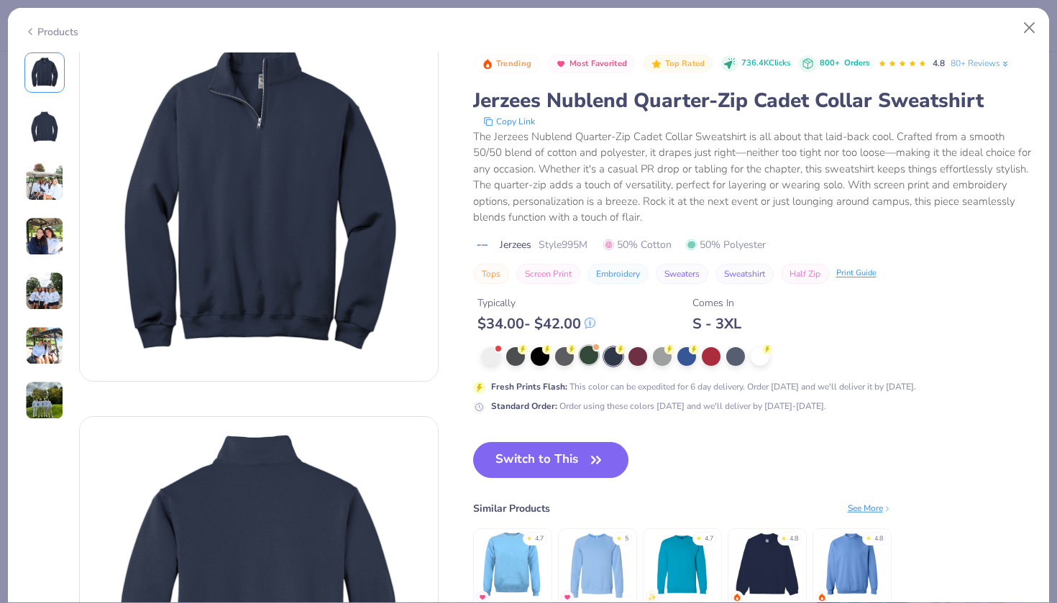
click at [592, 353] on div at bounding box center [589, 355] width 19 height 19
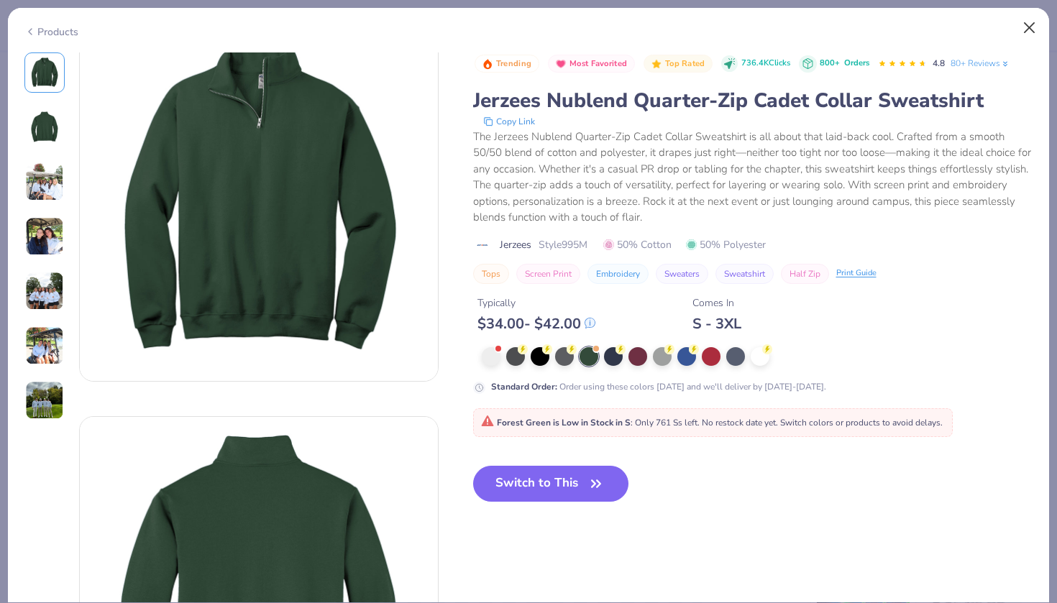
click at [1028, 22] on button "Close" at bounding box center [1029, 27] width 27 height 27
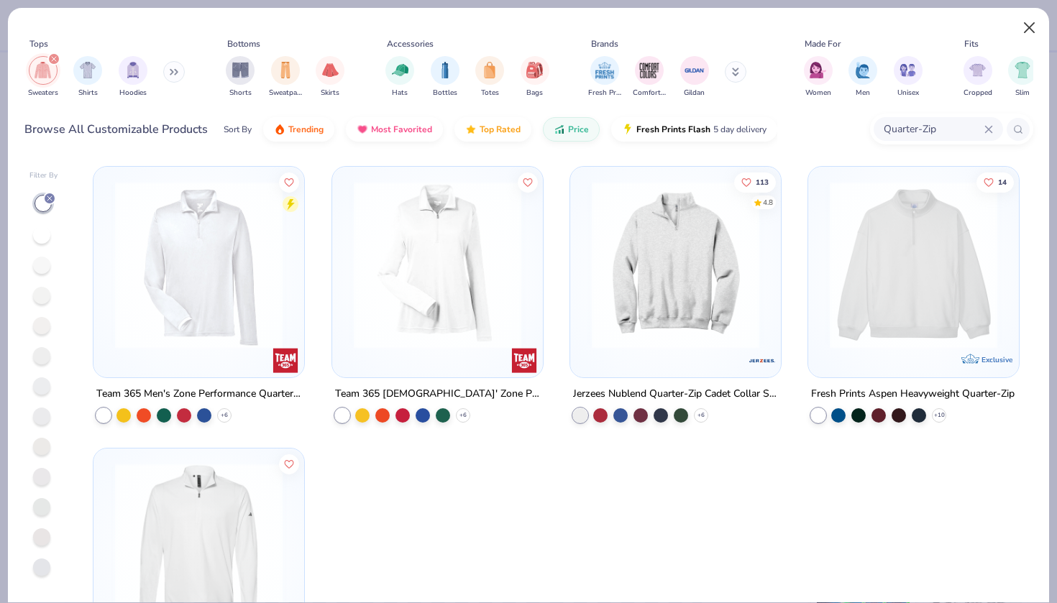
click at [1031, 31] on button "Close" at bounding box center [1029, 27] width 27 height 27
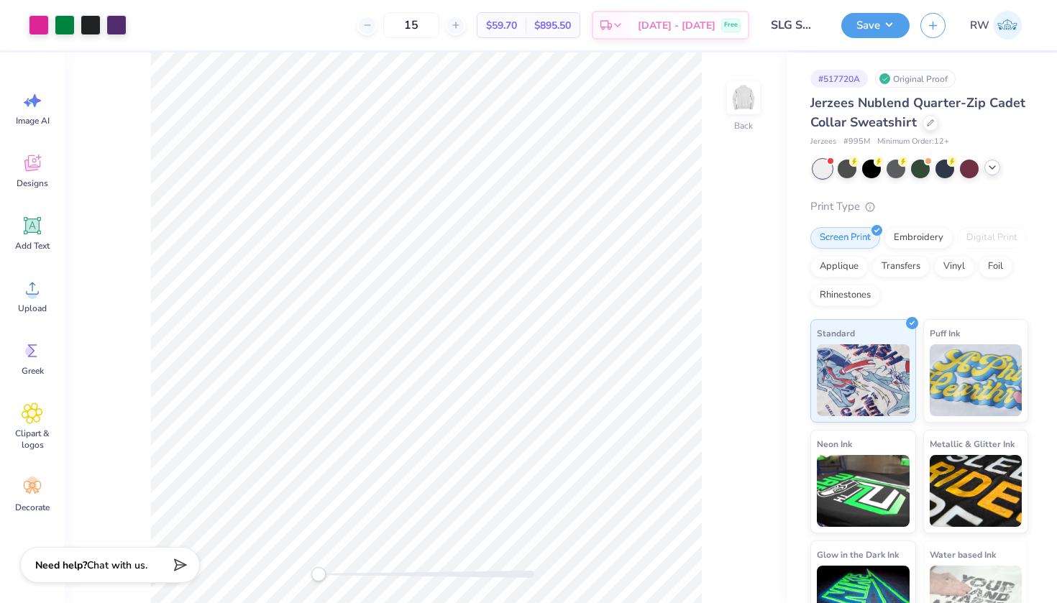
click at [991, 170] on icon at bounding box center [993, 168] width 12 height 12
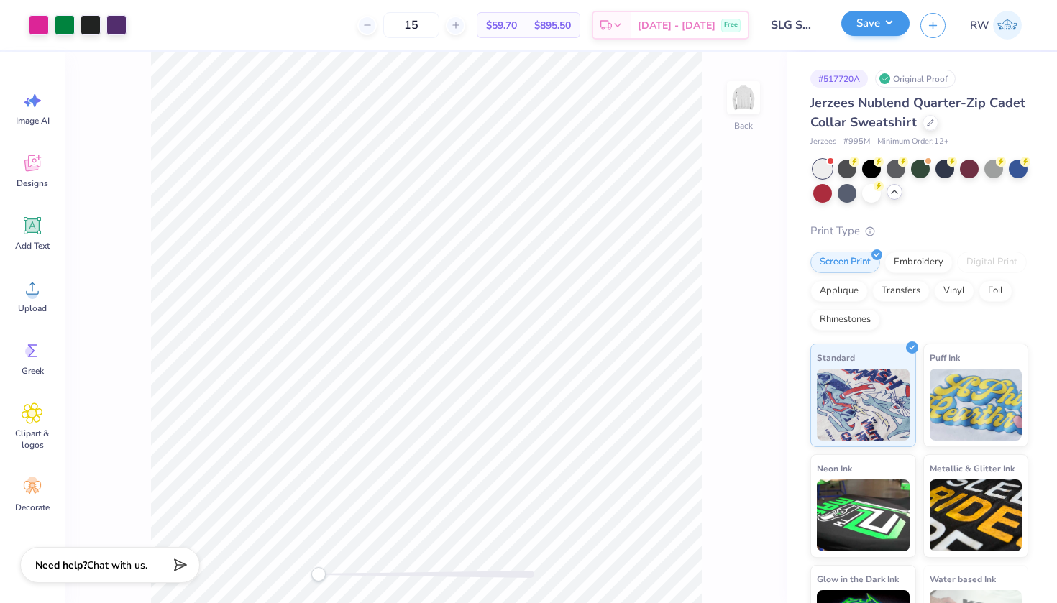
click at [895, 32] on button "Save" at bounding box center [875, 23] width 68 height 25
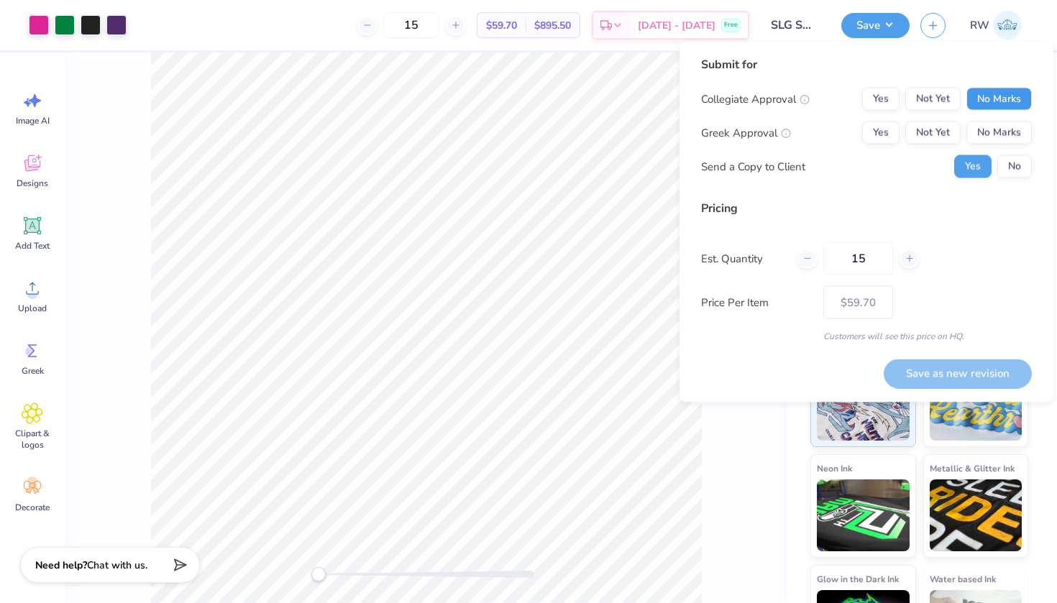
click at [1000, 106] on button "No Marks" at bounding box center [999, 99] width 65 height 23
click at [878, 122] on button "Yes" at bounding box center [880, 133] width 37 height 23
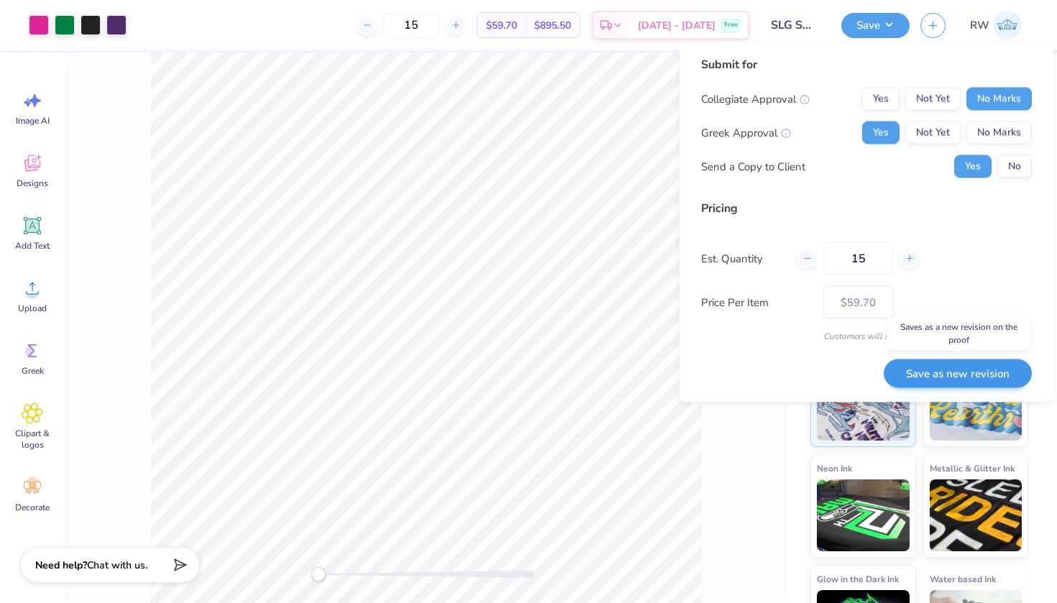
click at [962, 371] on button "Save as new revision" at bounding box center [958, 373] width 148 height 29
type input "$59.70"
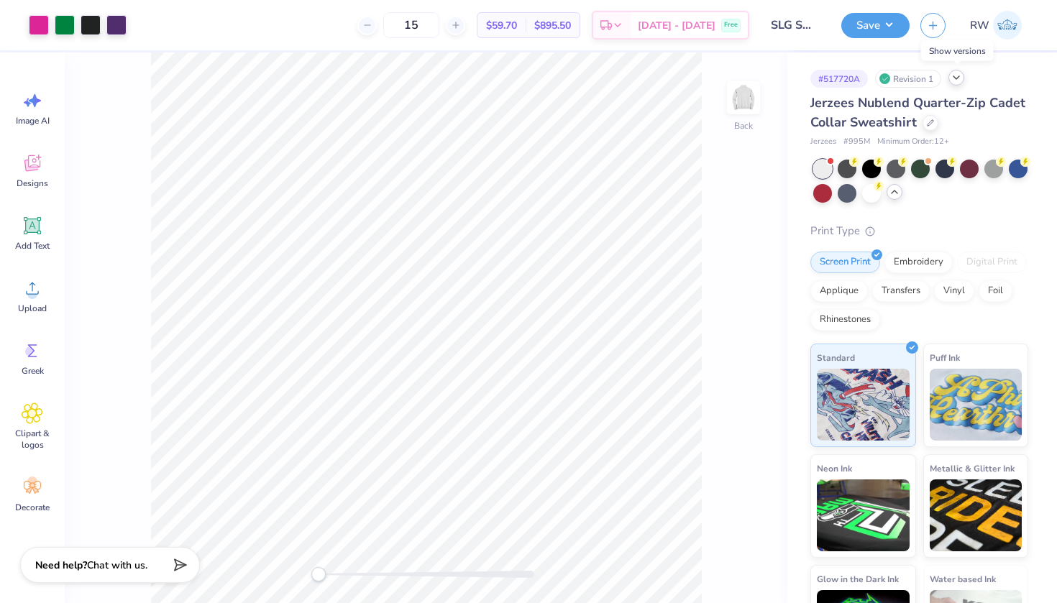
click at [959, 83] on icon at bounding box center [957, 78] width 12 height 12
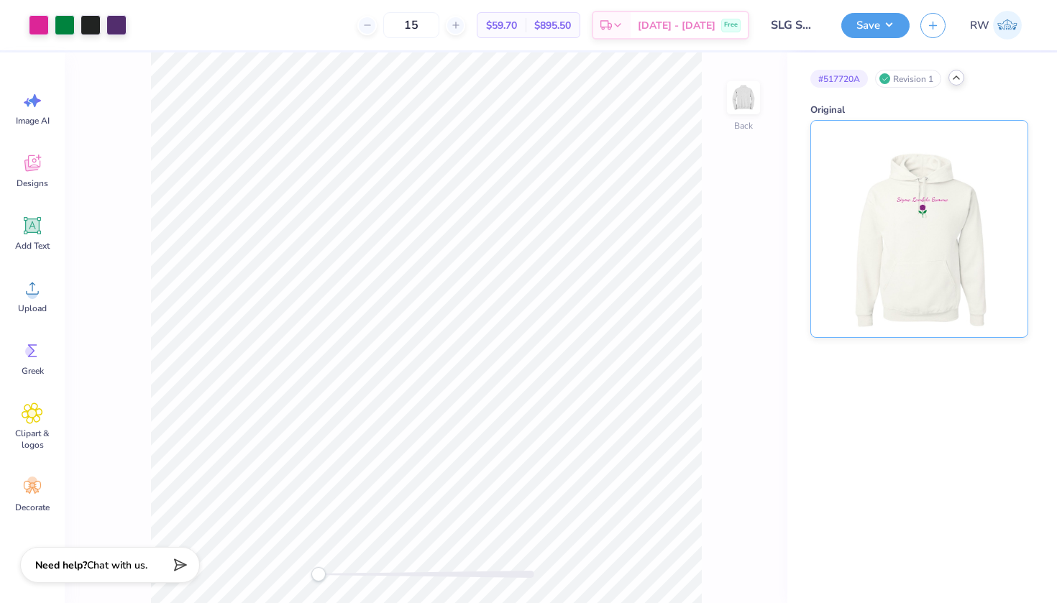
click at [932, 189] on img at bounding box center [919, 229] width 178 height 216
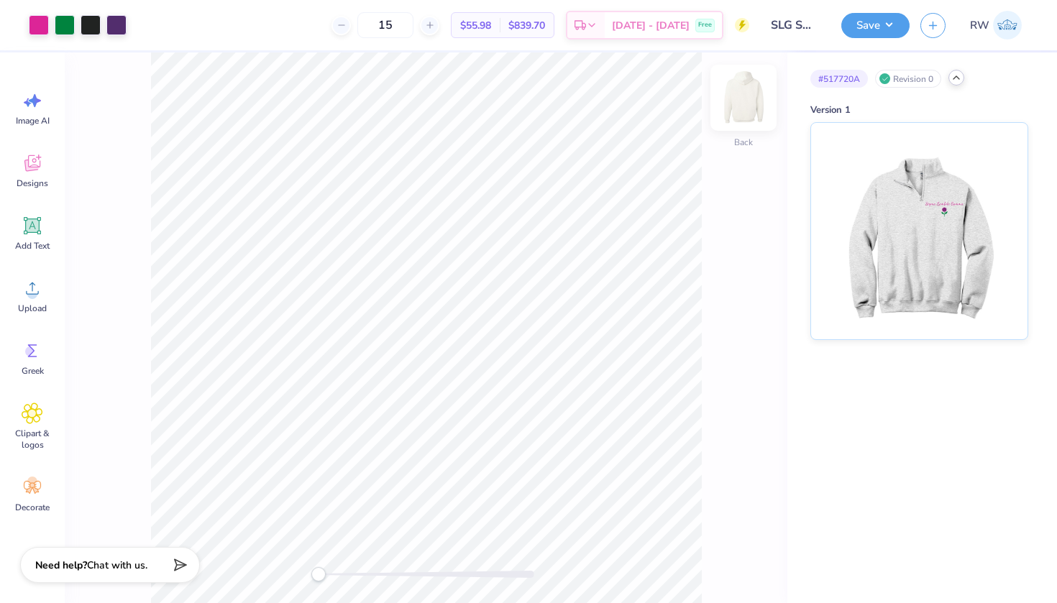
click at [752, 102] on img at bounding box center [744, 98] width 58 height 58
click at [743, 113] on img at bounding box center [744, 98] width 58 height 58
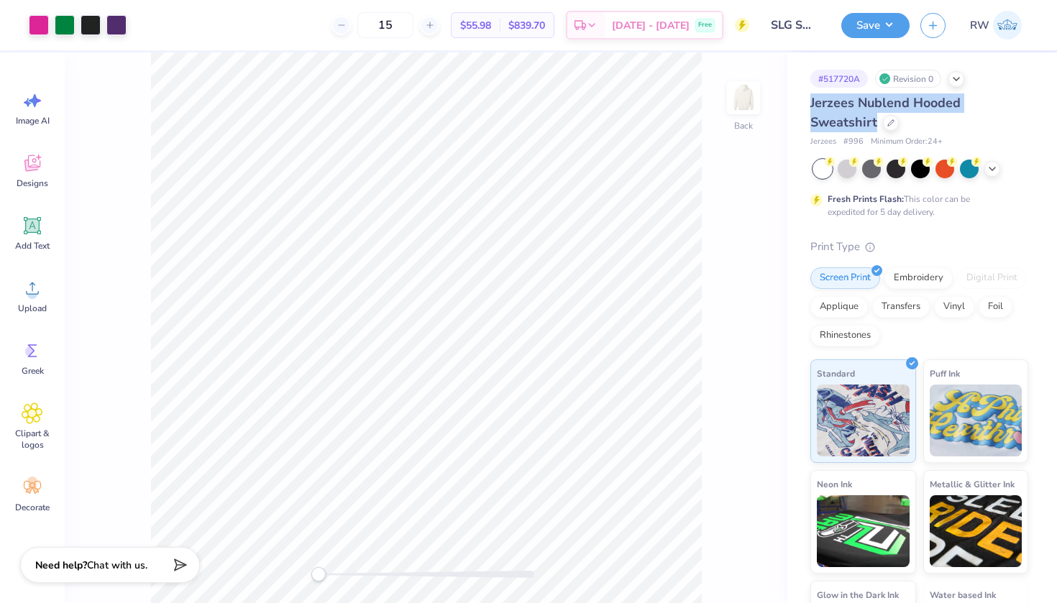
drag, startPoint x: 811, startPoint y: 100, endPoint x: 875, endPoint y: 115, distance: 66.5
click at [875, 115] on span "Jerzees Nublend Hooded Sweatshirt" at bounding box center [886, 112] width 150 height 37
copy span "Jerzees Nublend Hooded Sweatshirt"
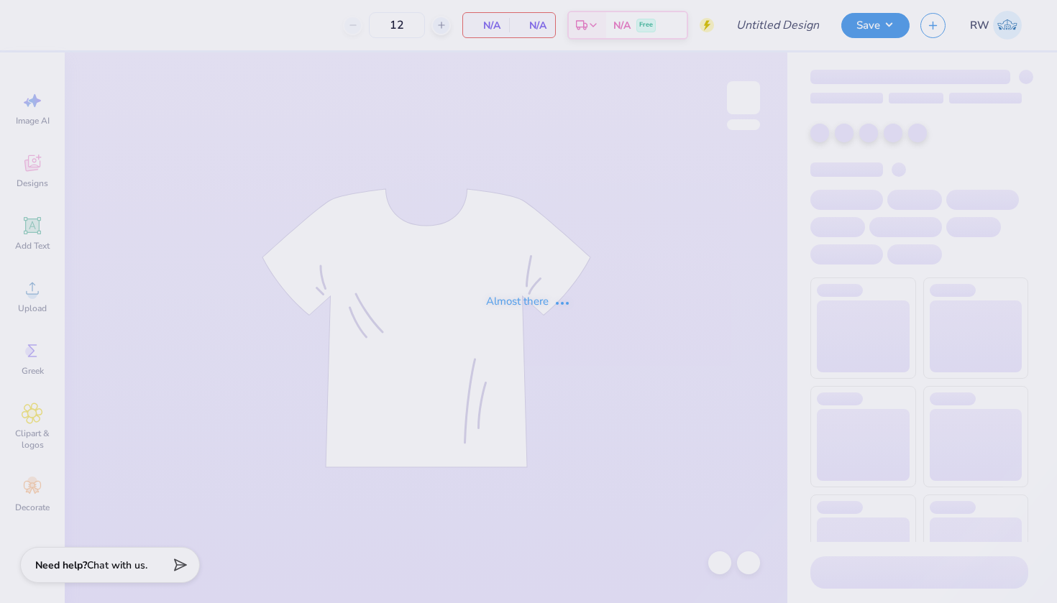
type input "DKD Fall Recruitment Associate Class Merch"
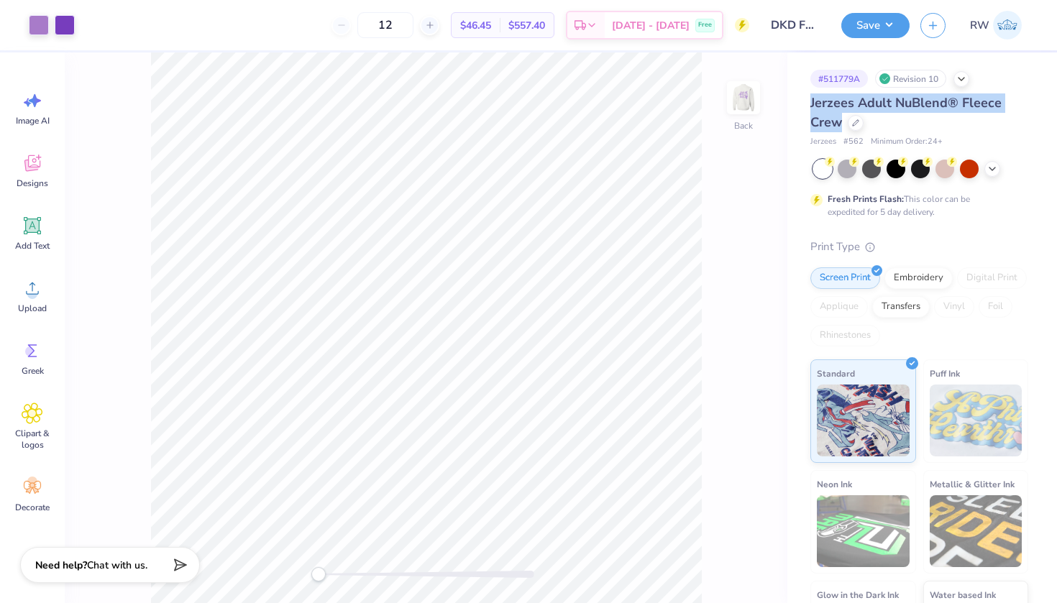
drag, startPoint x: 808, startPoint y: 101, endPoint x: 842, endPoint y: 122, distance: 40.1
click at [842, 122] on div "# 511779A Revision 10 Jerzees Adult NuBlend® Fleece Crew Jerzees # 562 Minimum …" at bounding box center [923, 369] width 270 height 632
copy span "Jerzees Adult NuBlend® Fleece Crew"
click at [798, 142] on div "# 511779A Revision 10 Jerzees Adult NuBlend® Fleece Crew Jerzees # 562 Minimum …" at bounding box center [923, 369] width 270 height 632
drag, startPoint x: 811, startPoint y: 95, endPoint x: 839, endPoint y: 127, distance: 42.8
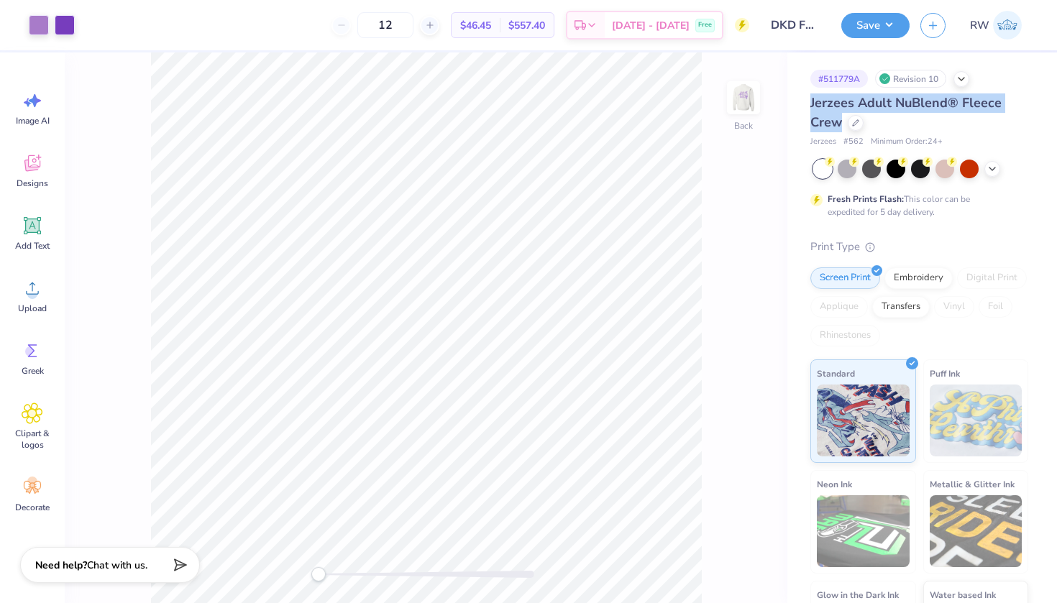
click at [839, 127] on div "# 511779A Revision 10 Jerzees Adult NuBlend® Fleece Crew Jerzees # 562 Minimum …" at bounding box center [923, 369] width 270 height 632
copy span "Jerzees Adult NuBlend® Fleece Crew"
click at [858, 126] on div at bounding box center [856, 122] width 16 height 16
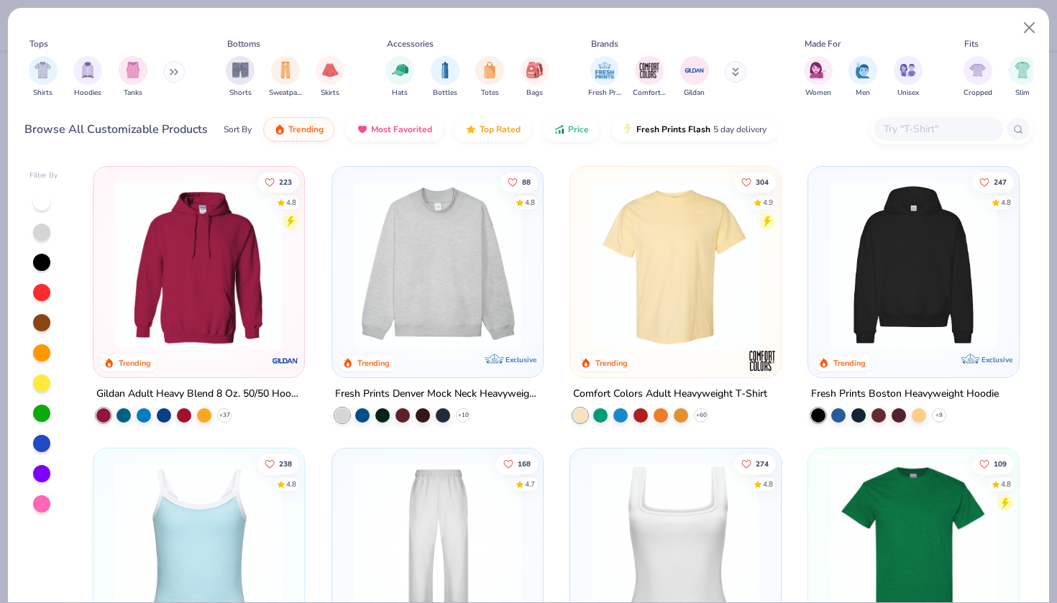
click at [919, 129] on input "text" at bounding box center [937, 129] width 111 height 17
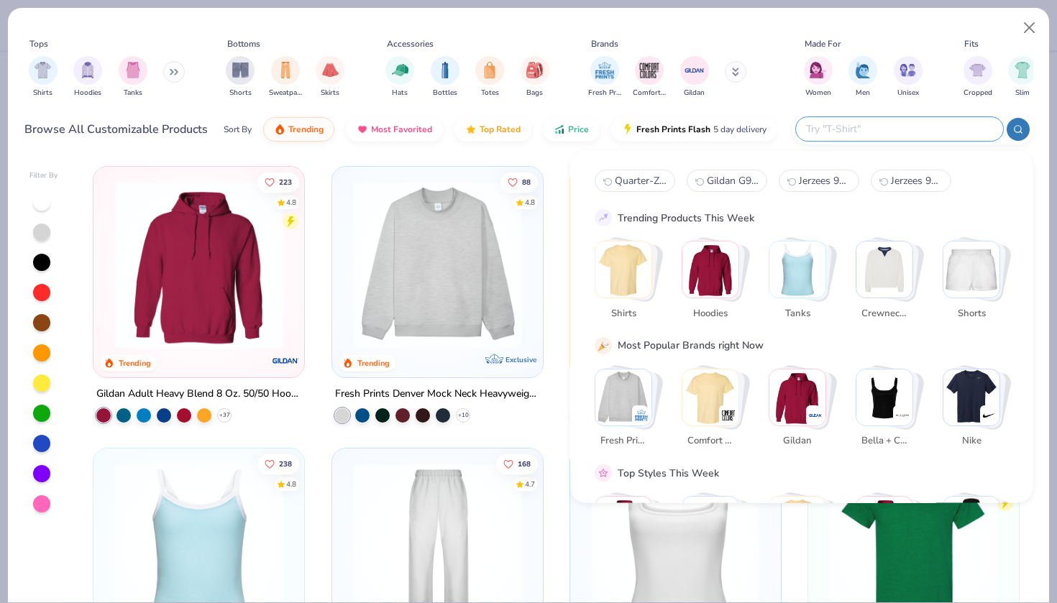
paste input "Jerzees Adult NuBlend® Fleece Crew"
type input "Jerzees Adult NuBlend® Fleece Crew"
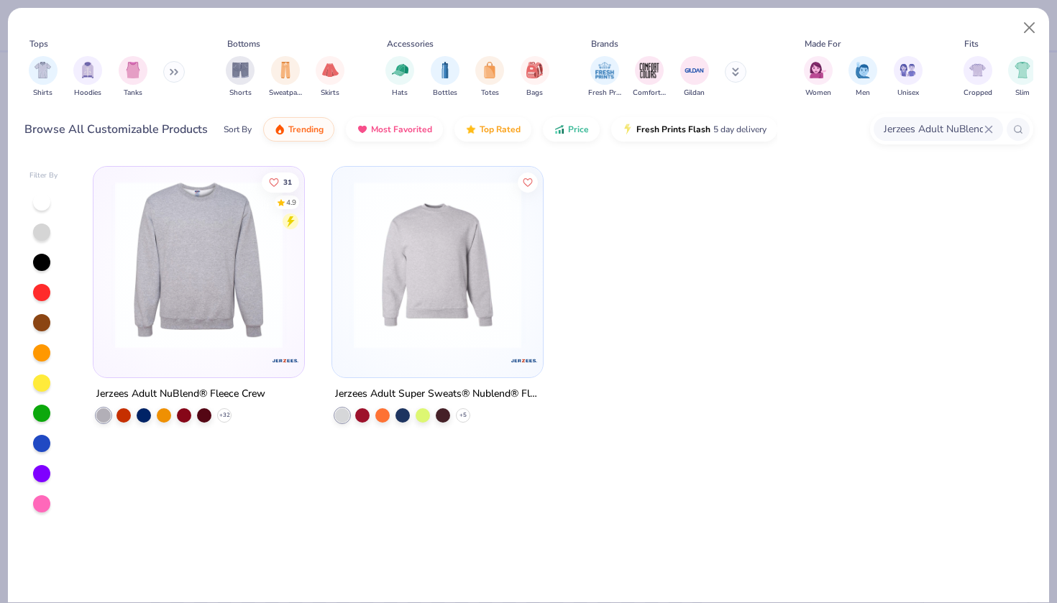
click at [263, 298] on img at bounding box center [199, 265] width 182 height 168
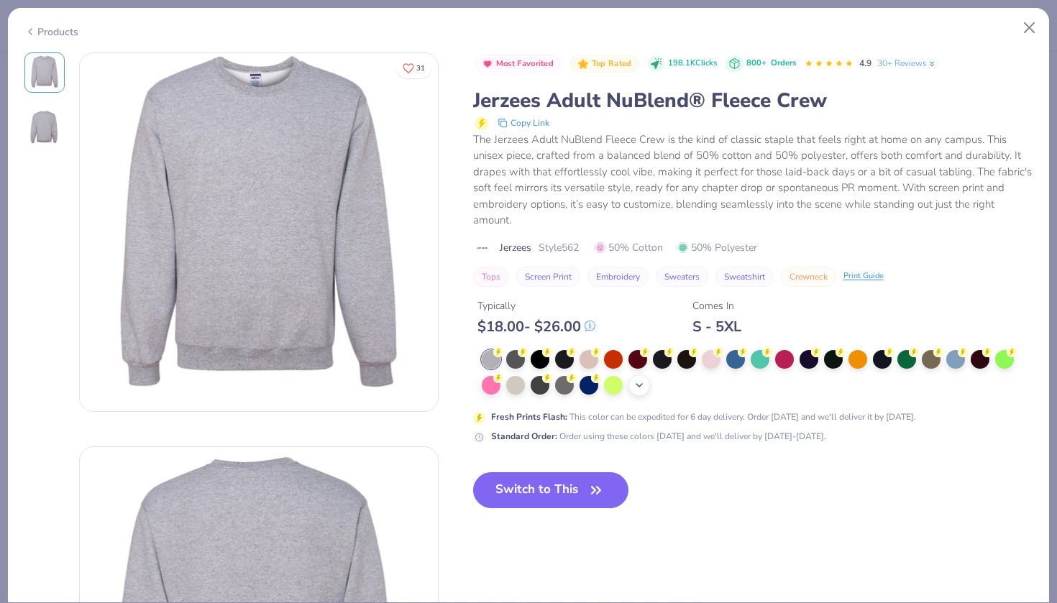
click at [644, 381] on icon at bounding box center [640, 386] width 12 height 12
click at [863, 383] on div at bounding box center [858, 384] width 19 height 19
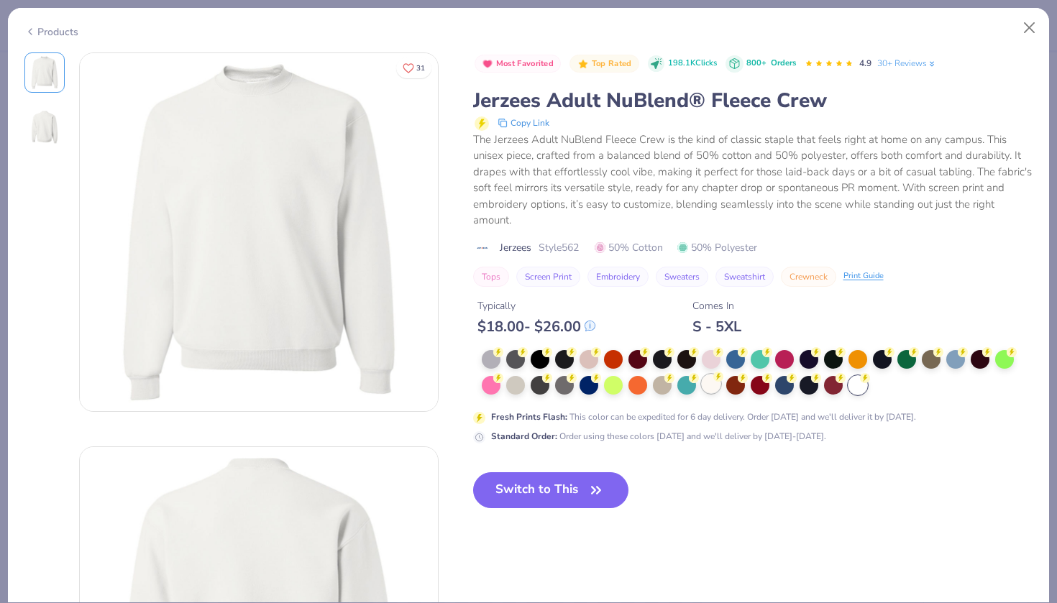
click at [714, 387] on div at bounding box center [711, 384] width 19 height 19
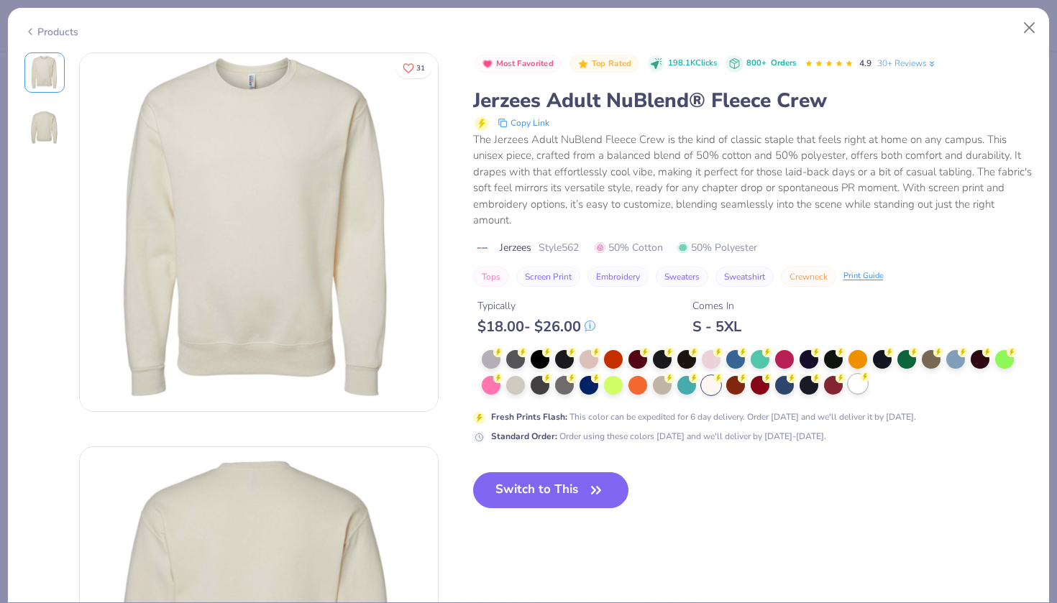
click at [856, 382] on div at bounding box center [858, 384] width 19 height 19
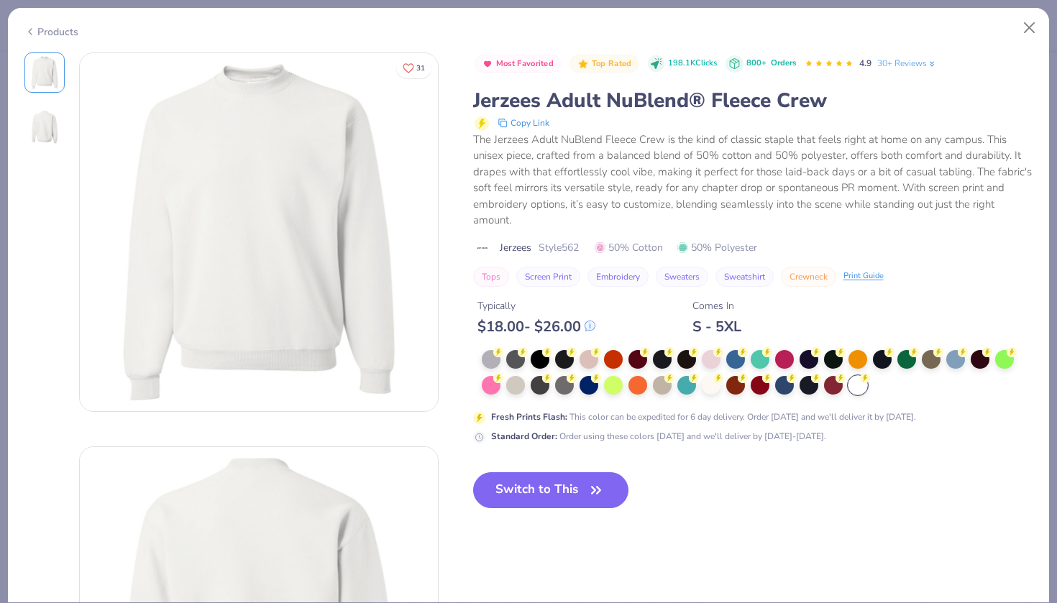
click at [859, 382] on div at bounding box center [858, 385] width 19 height 19
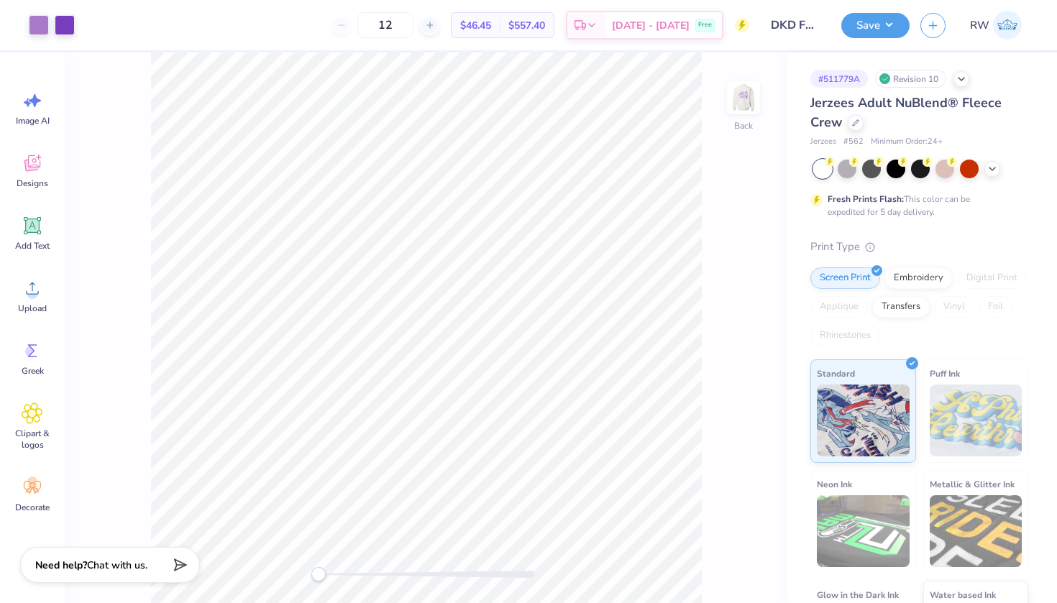
click at [1000, 173] on div at bounding box center [920, 169] width 215 height 19
click at [990, 169] on icon at bounding box center [993, 168] width 12 height 12
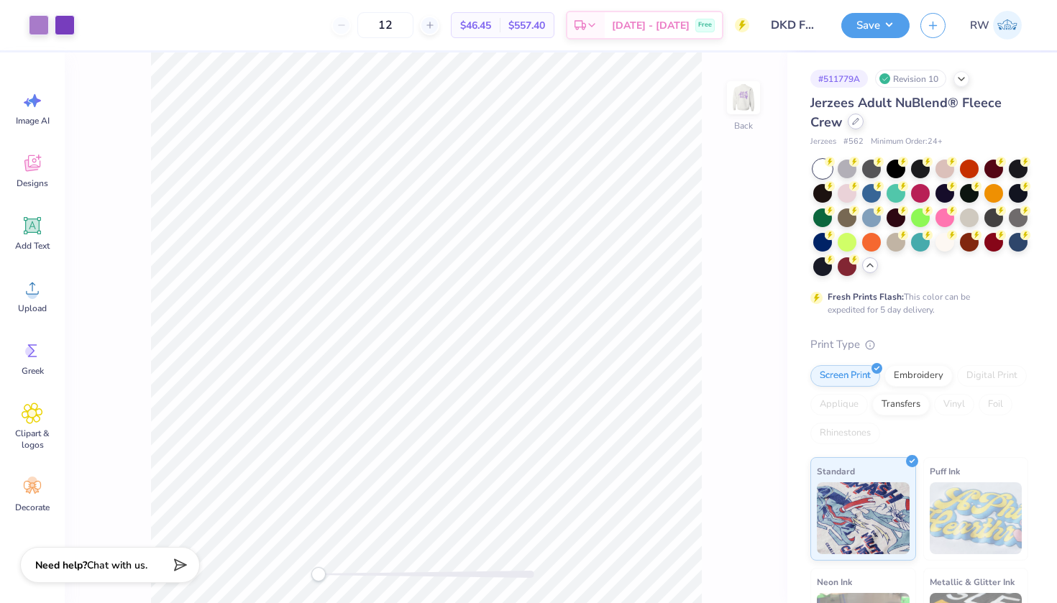
click at [854, 125] on icon at bounding box center [855, 121] width 7 height 7
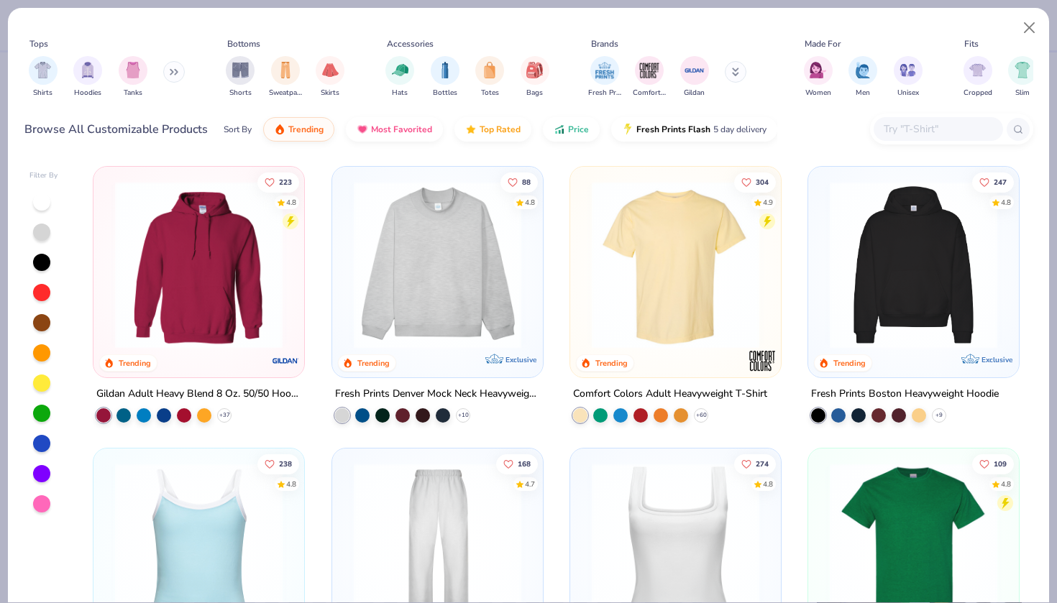
click at [173, 76] on button at bounding box center [174, 72] width 22 height 22
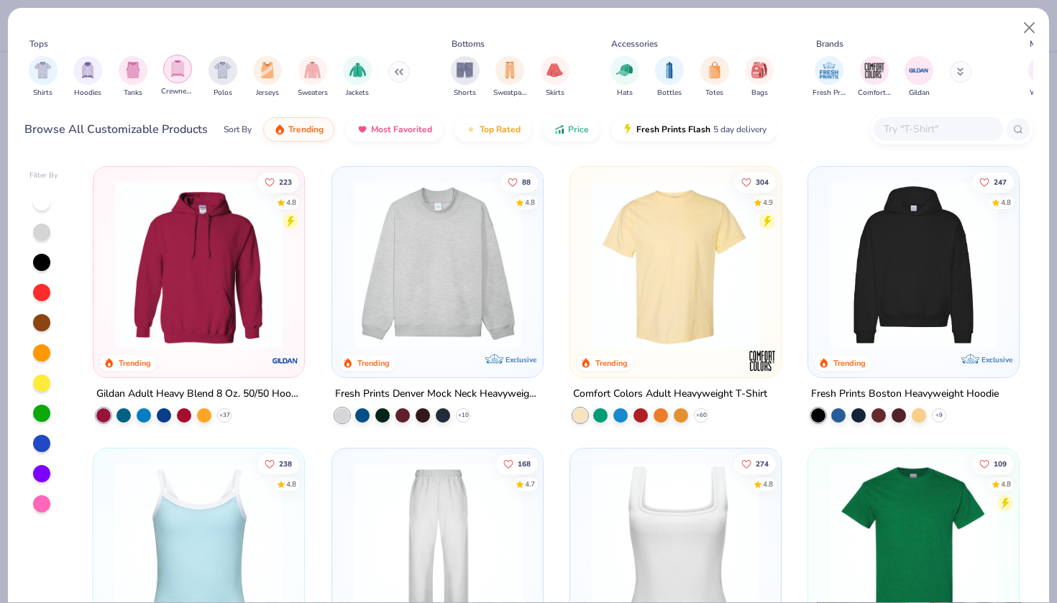
click at [176, 71] on img "filter for Crewnecks" at bounding box center [178, 68] width 16 height 17
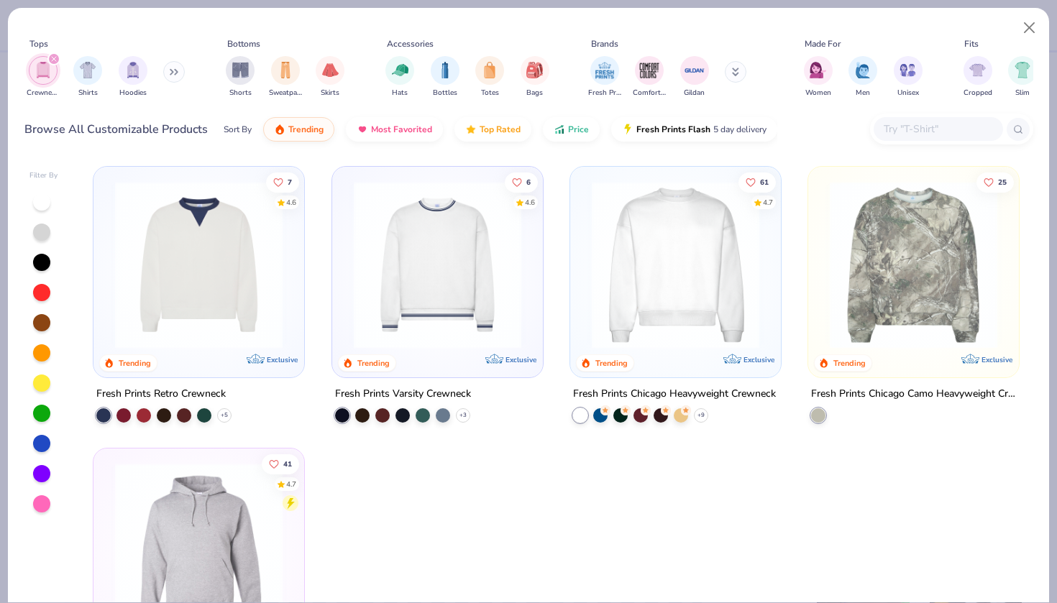
click at [661, 330] on img at bounding box center [676, 265] width 182 height 168
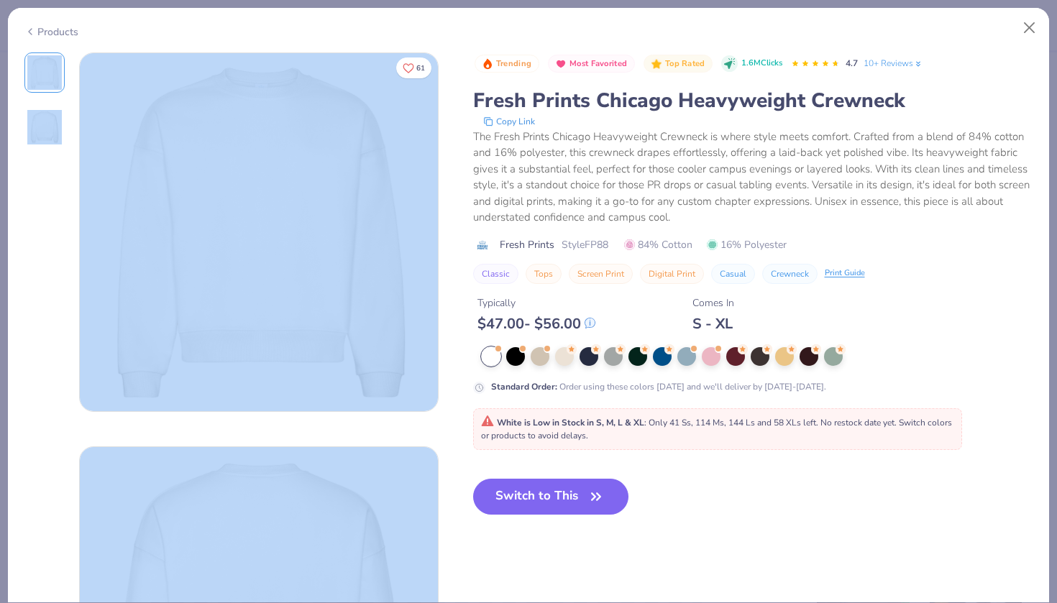
drag, startPoint x: 81, startPoint y: 39, endPoint x: 227, endPoint y: 136, distance: 175.3
click at [227, 136] on div "Products 61 Trending Most Favorited Top Rated 1.6M Clicks 4.7 10+ Reviews Fresh…" at bounding box center [528, 305] width 1043 height 596
click at [317, 299] on img at bounding box center [259, 232] width 358 height 358
click at [319, 365] on img at bounding box center [259, 232] width 358 height 358
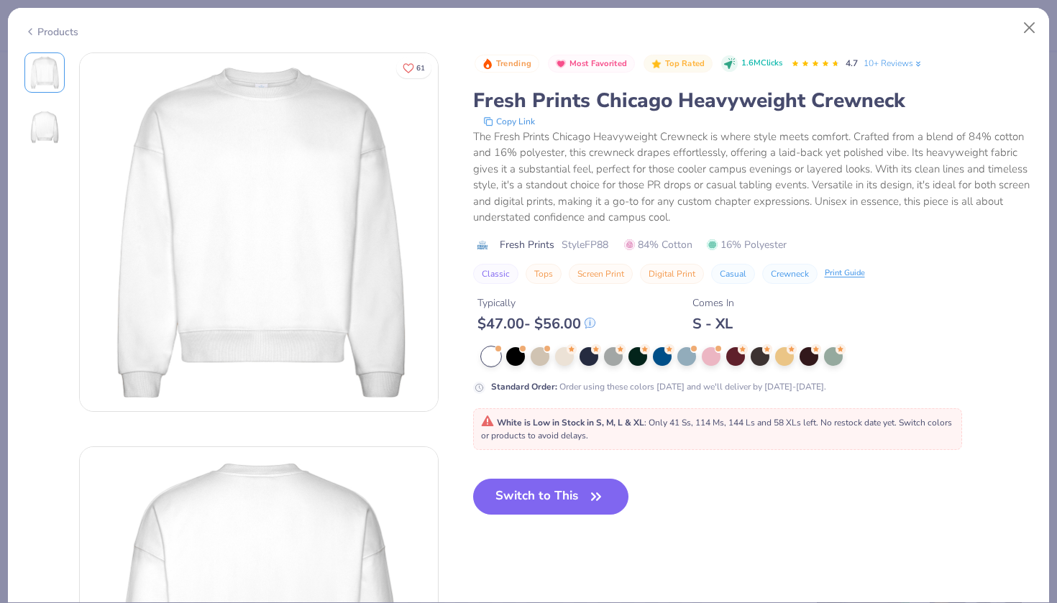
click at [448, 404] on div "61 Trending Most Favorited Top Rated 1.6M Clicks 4.7 10+ Reviews Fresh Prints C…" at bounding box center [528, 430] width 1009 height 754
